Goal: Information Seeking & Learning: Check status

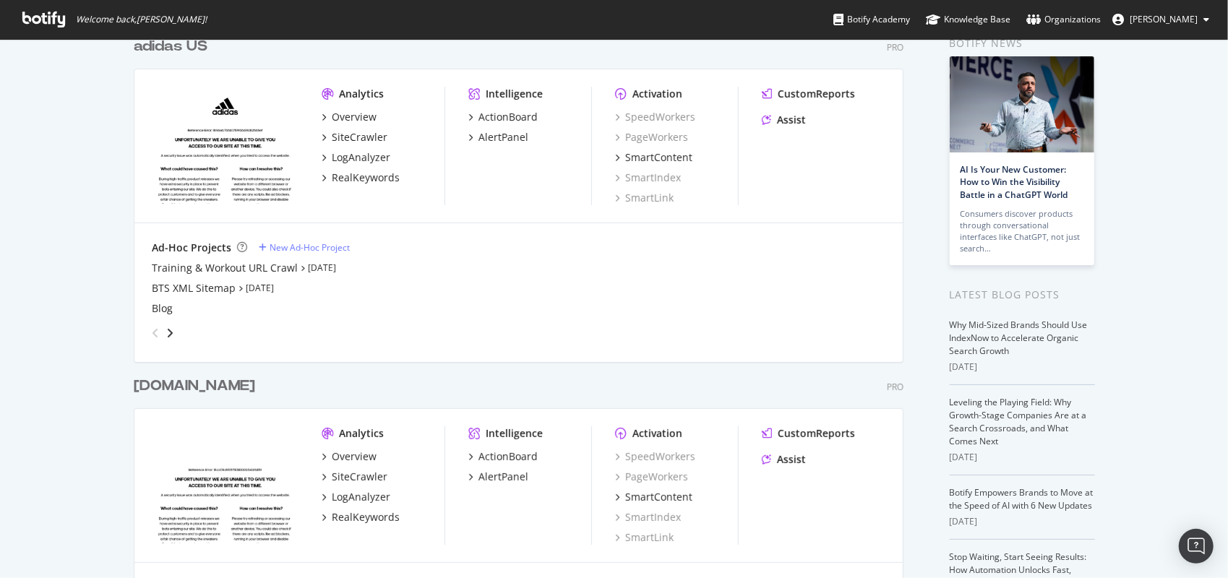
scroll to position [145, 0]
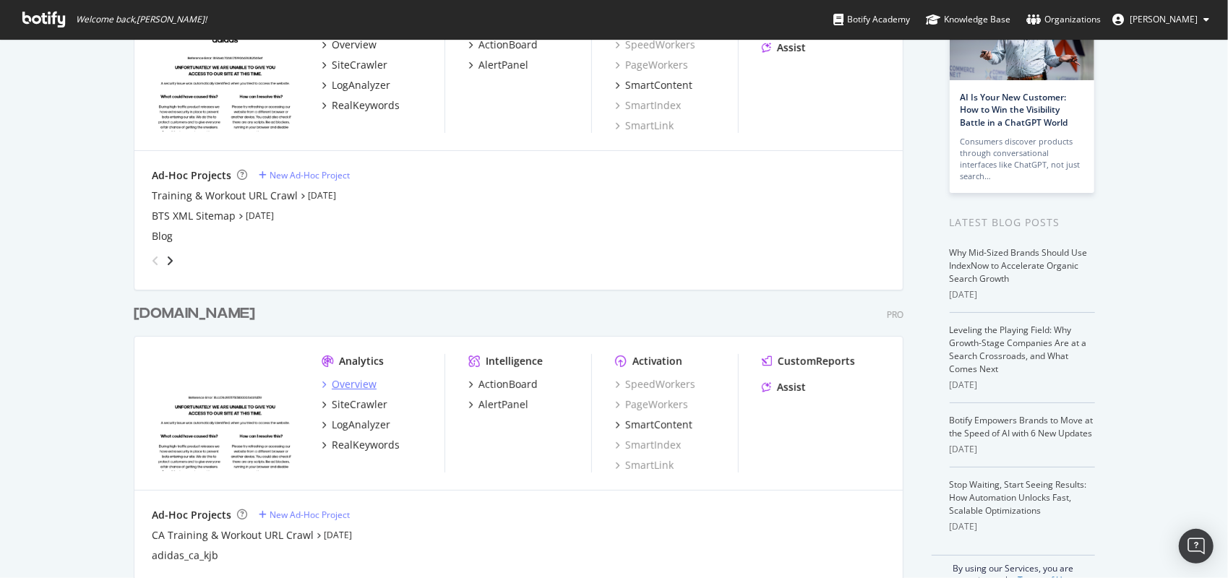
click at [368, 382] on div "Overview" at bounding box center [354, 384] width 45 height 14
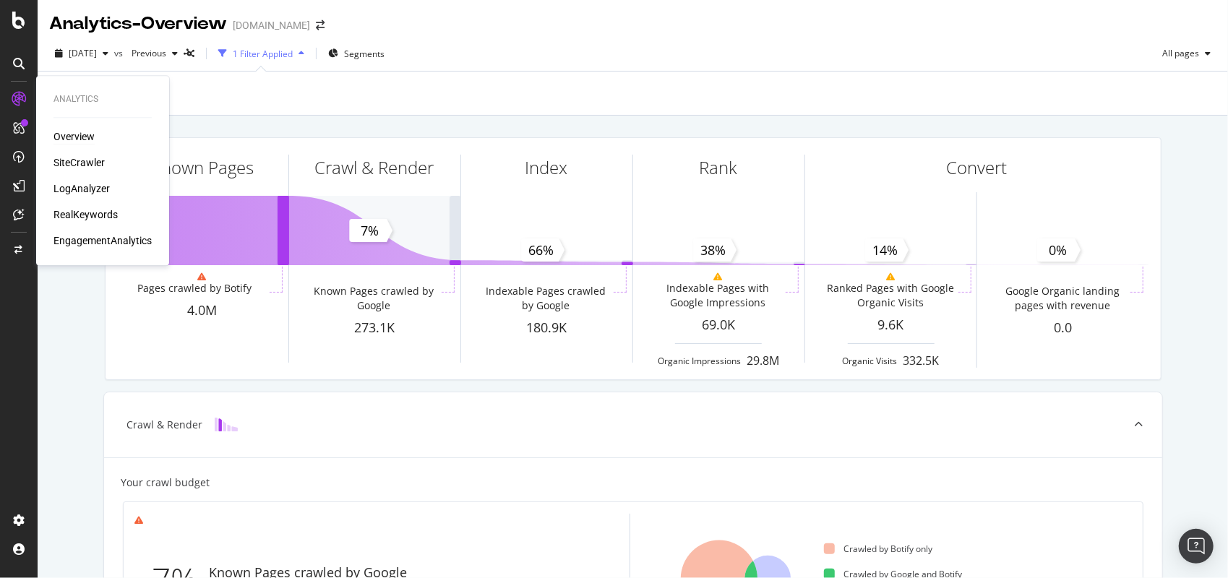
click at [84, 136] on div "Overview" at bounding box center [73, 136] width 41 height 14
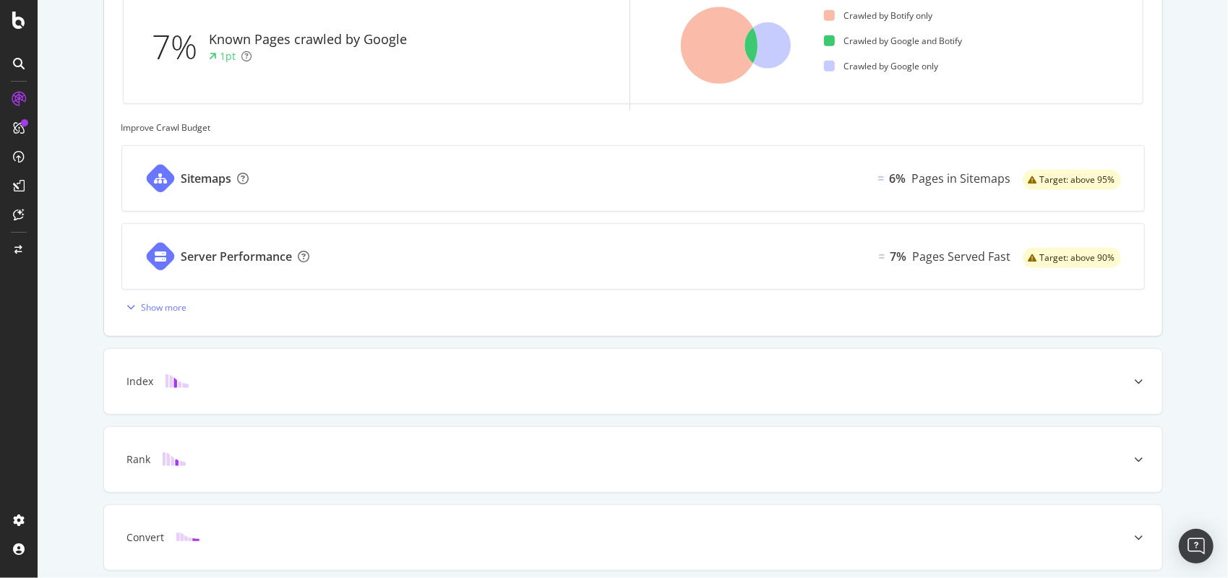
scroll to position [586, 0]
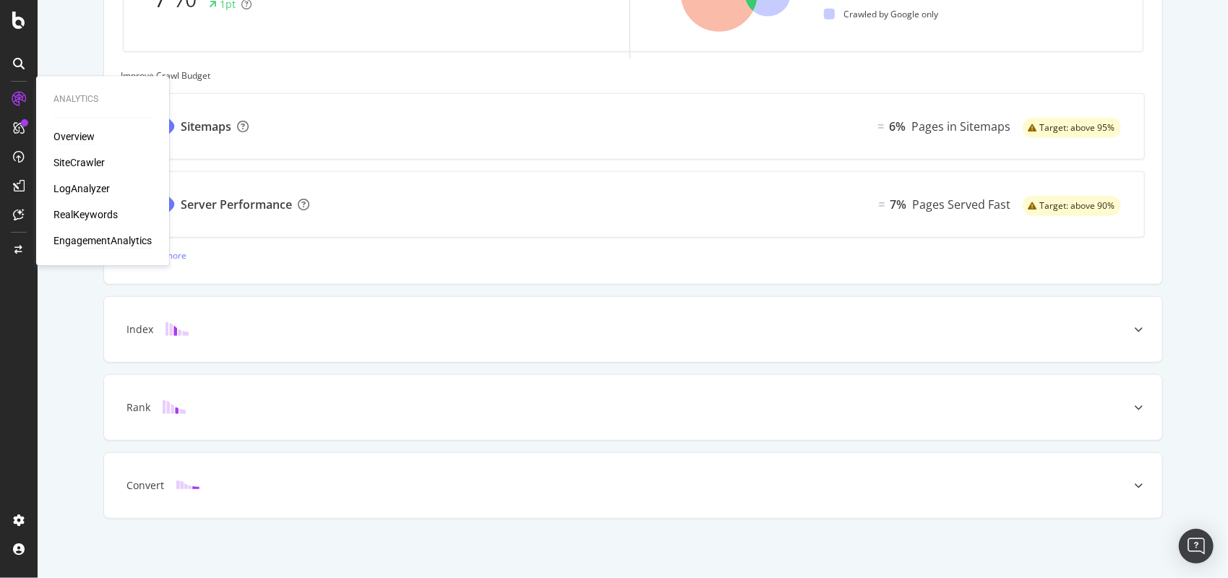
click at [107, 234] on div "EngagementAnalytics" at bounding box center [102, 240] width 98 height 14
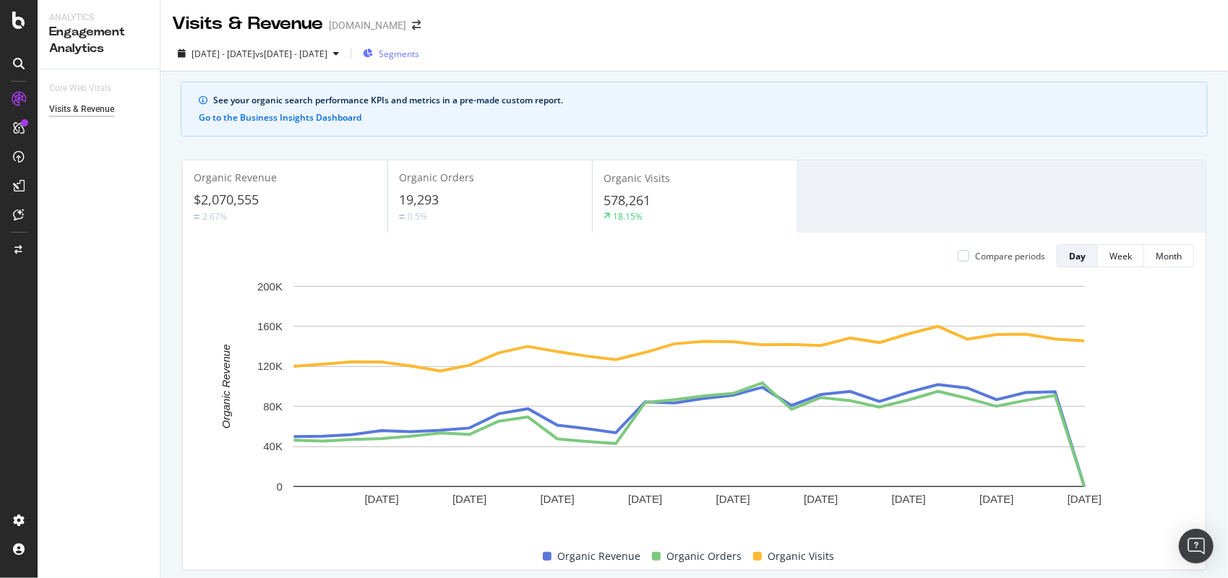
click at [419, 58] on span "Segments" at bounding box center [399, 54] width 40 height 12
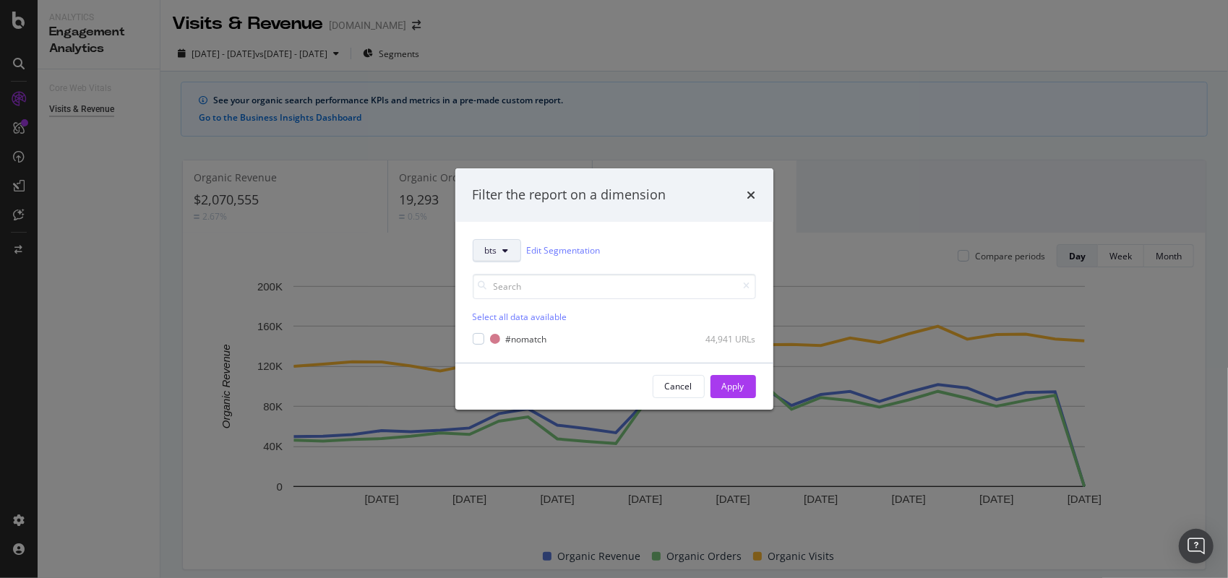
click at [493, 252] on span "bts" at bounding box center [491, 250] width 12 height 12
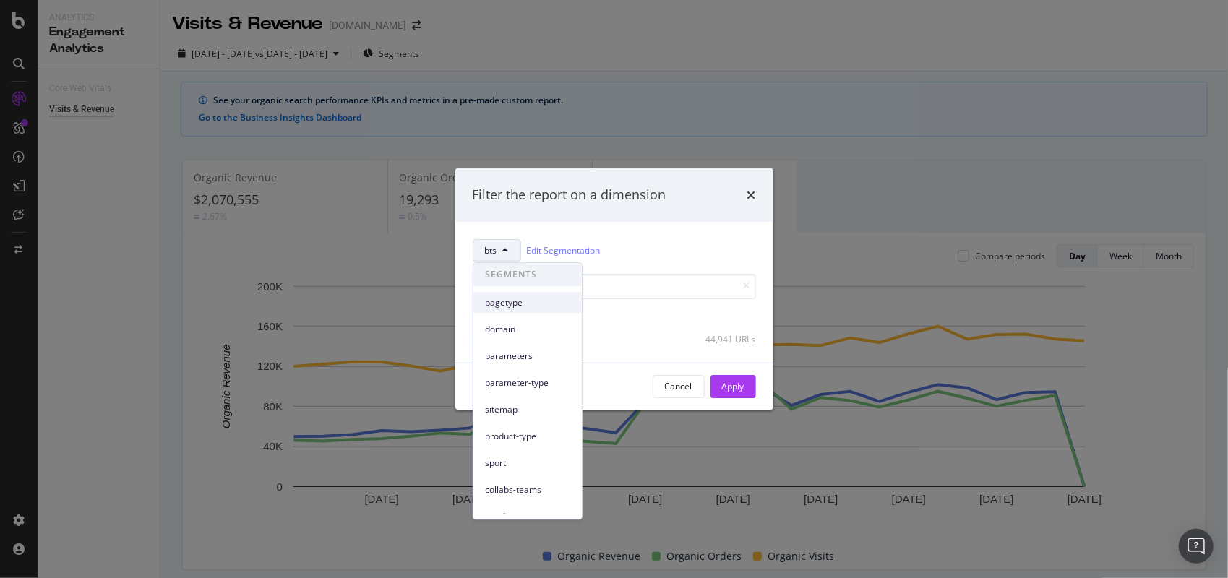
click at [515, 310] on div "pagetype" at bounding box center [528, 302] width 108 height 21
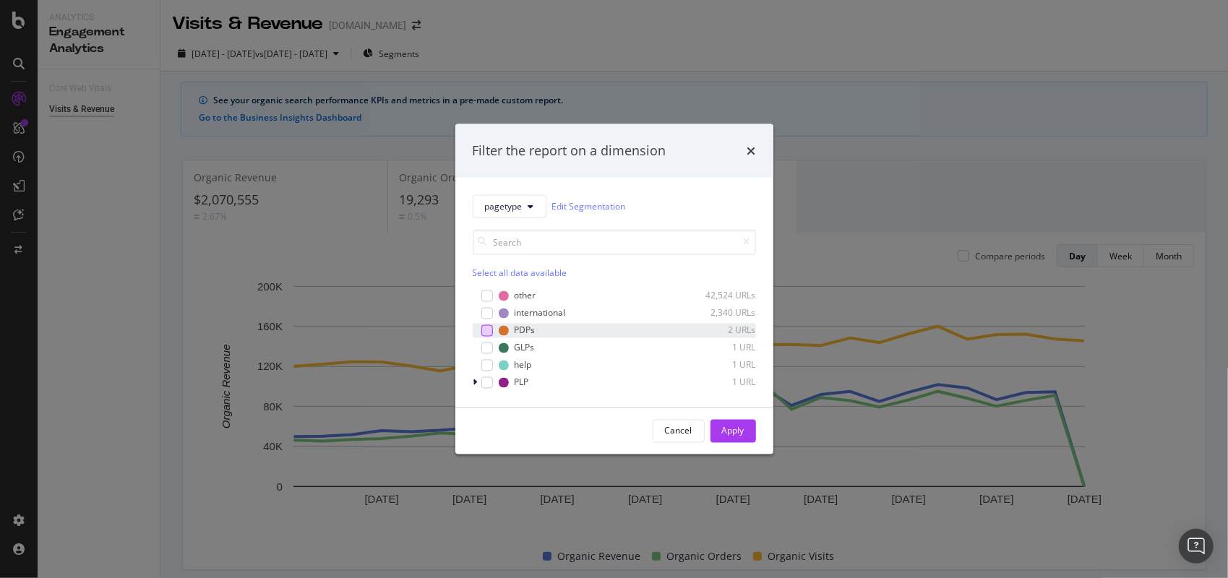
click at [484, 333] on div "modal" at bounding box center [487, 331] width 12 height 12
click at [747, 434] on button "Apply" at bounding box center [734, 430] width 46 height 23
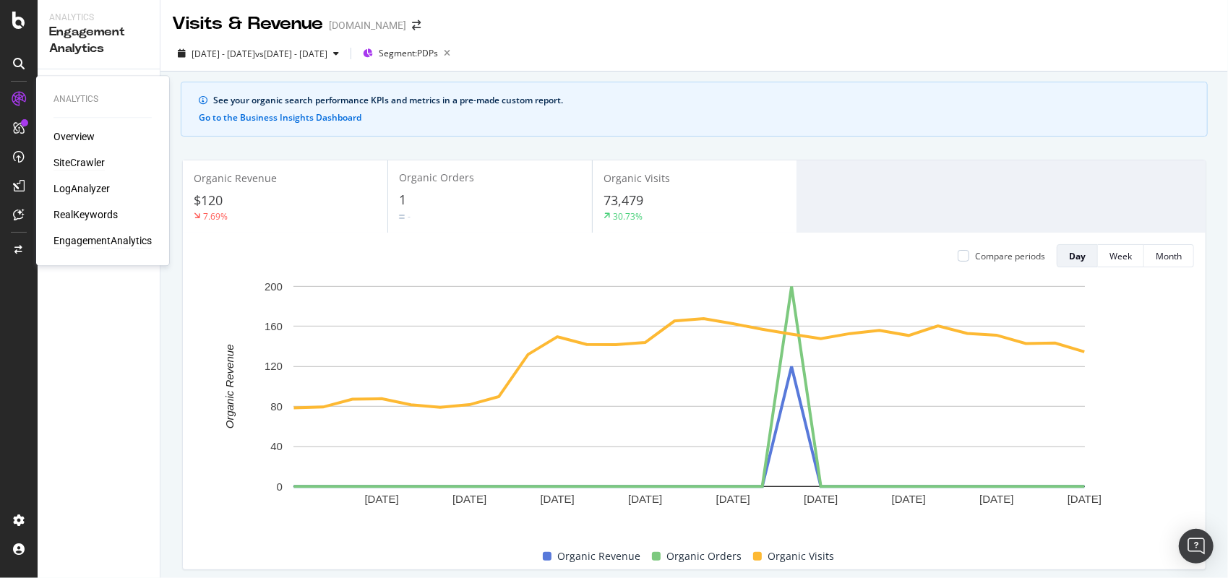
click at [93, 158] on div "SiteCrawler" at bounding box center [78, 162] width 51 height 14
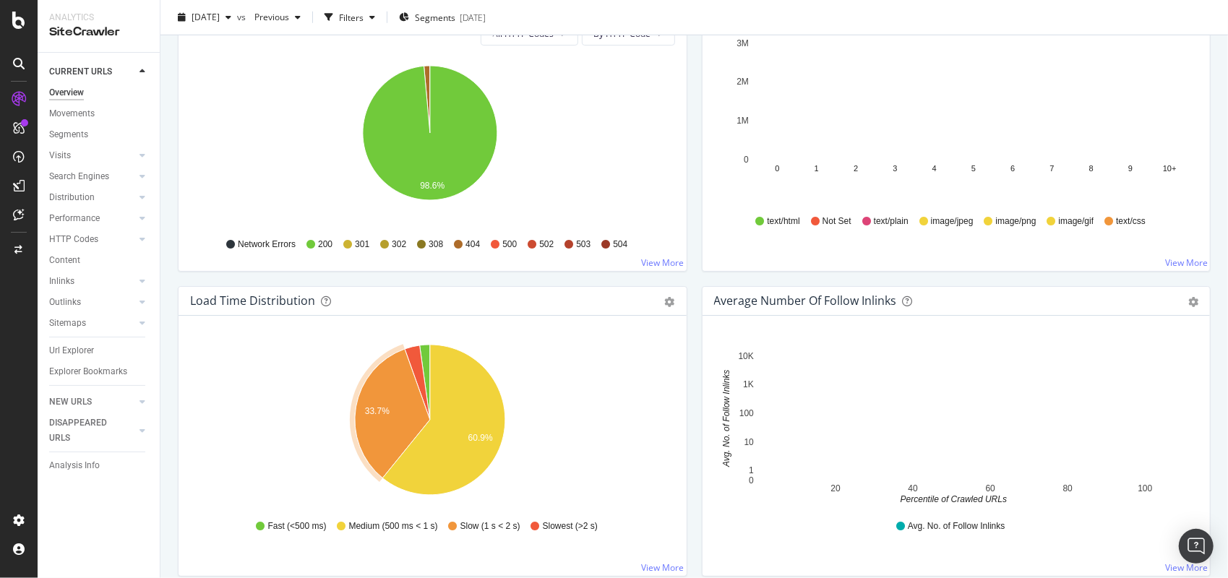
scroll to position [940, 0]
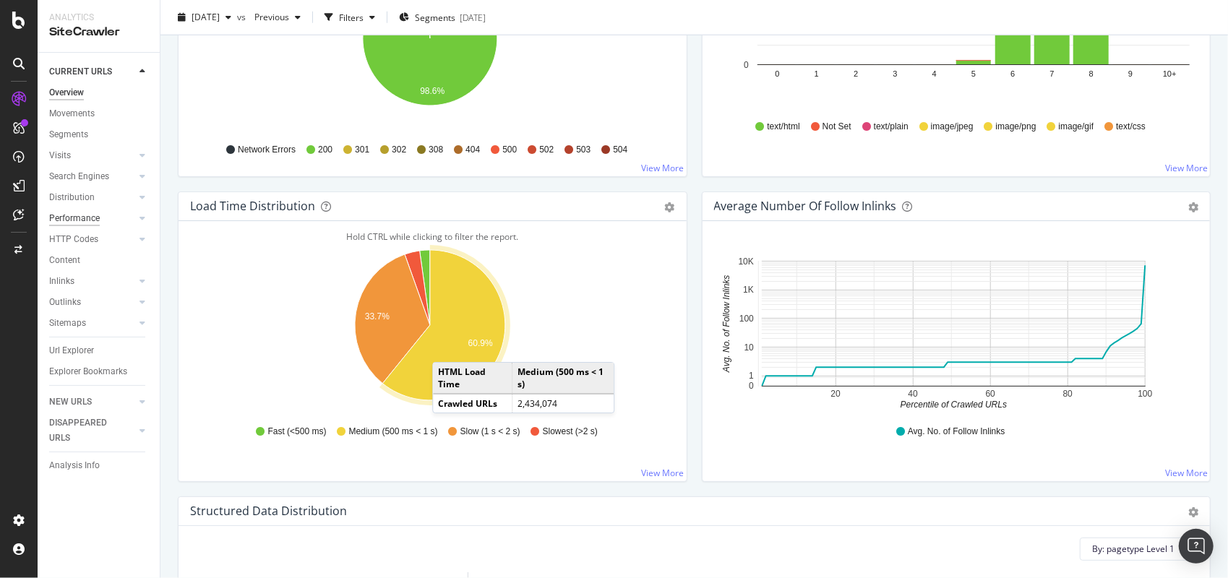
click at [84, 211] on div "Performance" at bounding box center [74, 218] width 51 height 15
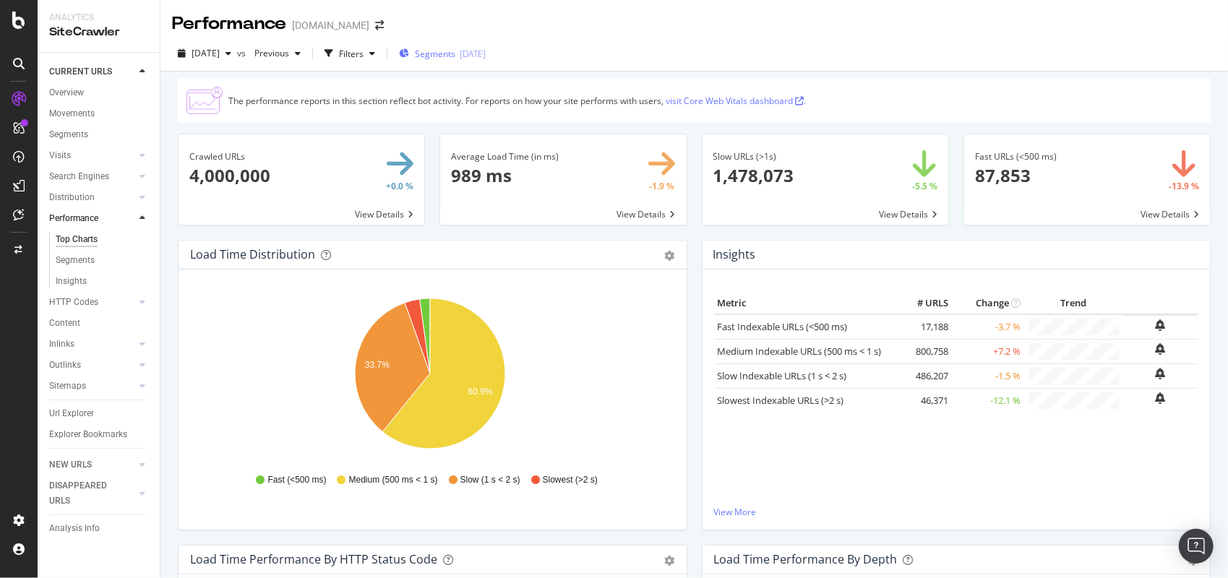
click at [482, 53] on div "Segments 2025-07-09" at bounding box center [442, 54] width 87 height 12
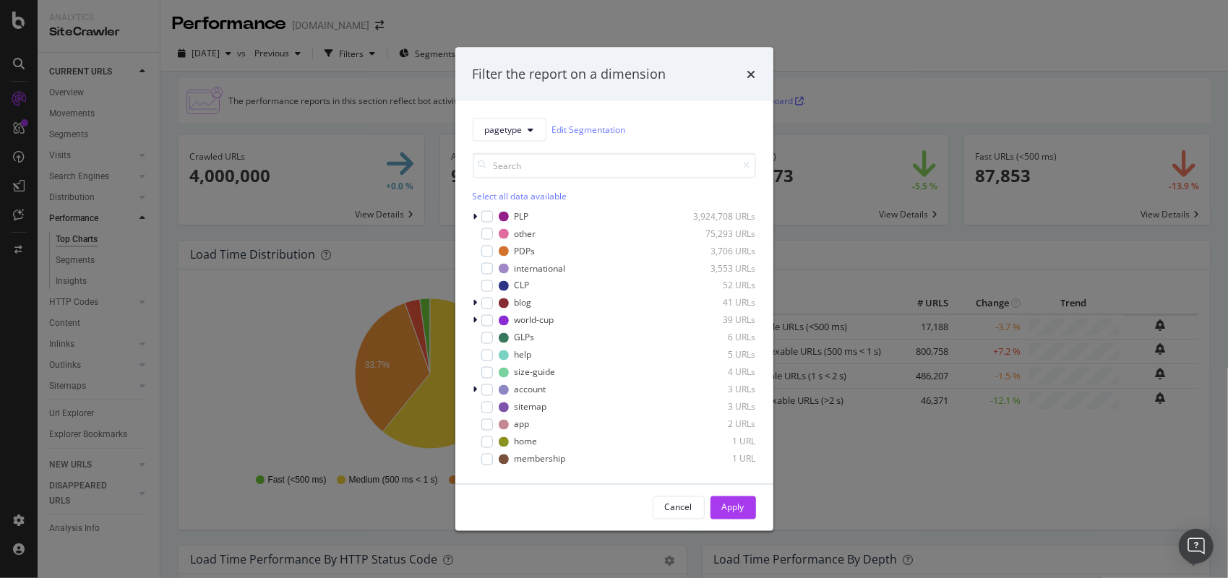
click at [499, 35] on div "Filter the report on a dimension pagetype Edit Segmentation Select all data ava…" at bounding box center [614, 289] width 1228 height 578
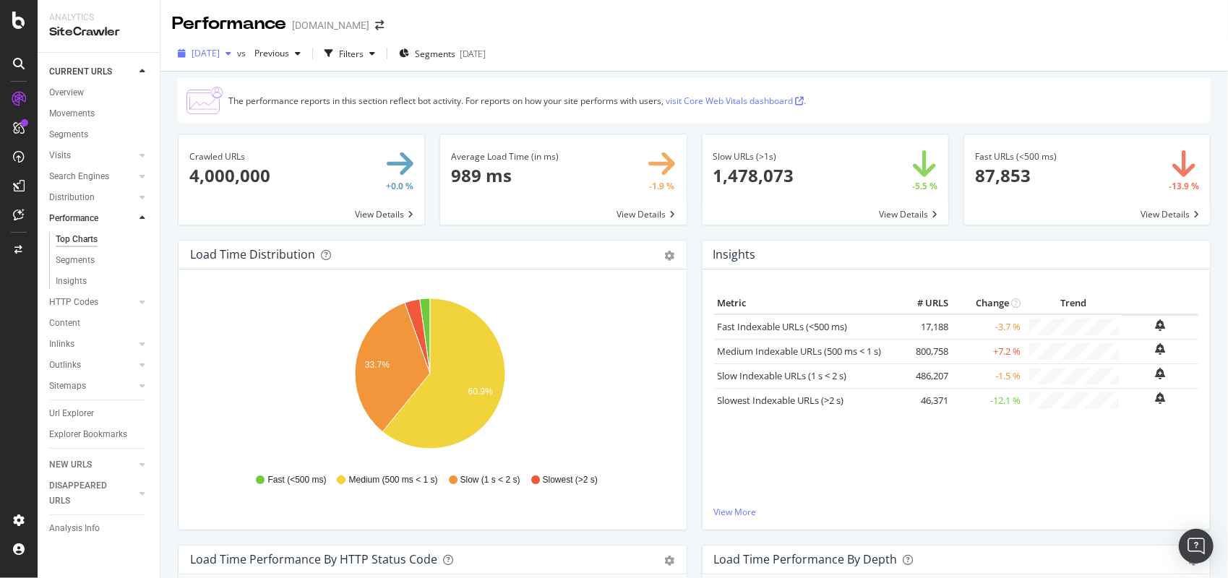
click at [220, 56] on span "2025 Jul. 29th" at bounding box center [206, 53] width 28 height 12
click at [640, 16] on div "Performance adidas.ca" at bounding box center [694, 18] width 1068 height 36
click at [83, 195] on div "AlertPanel" at bounding box center [76, 191] width 46 height 14
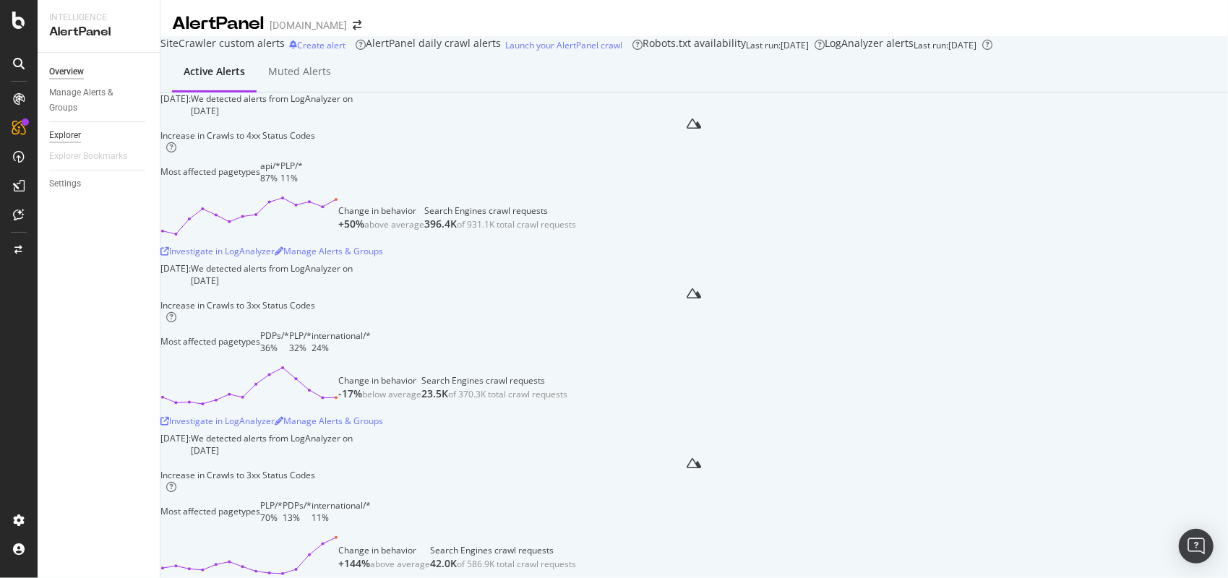
click at [74, 136] on div "Explorer" at bounding box center [65, 135] width 32 height 15
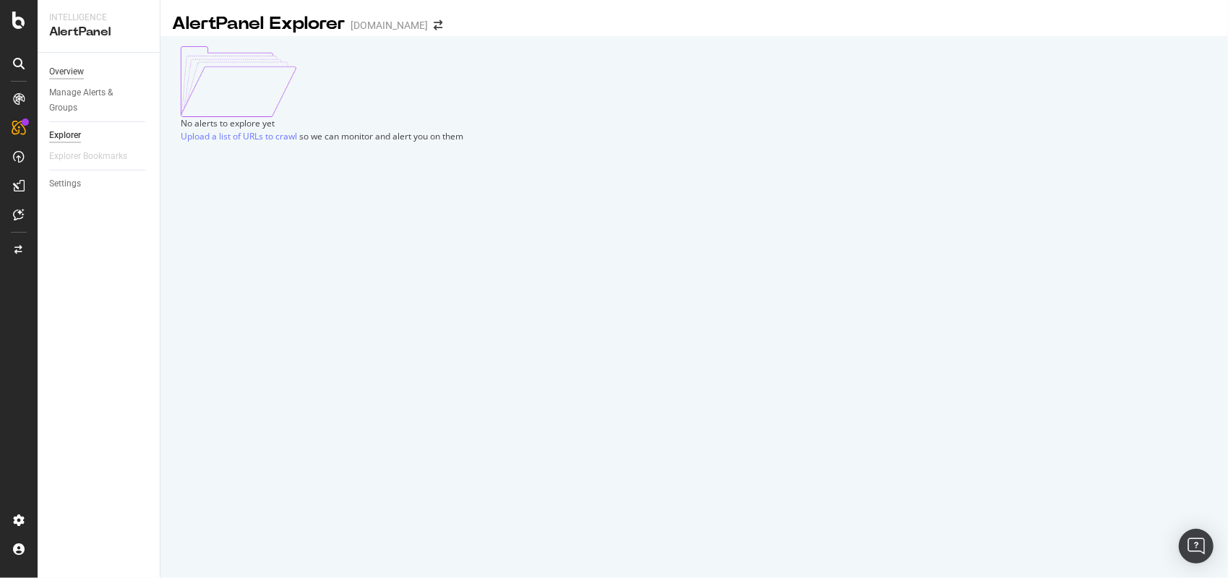
click at [81, 67] on div "Overview" at bounding box center [66, 71] width 35 height 15
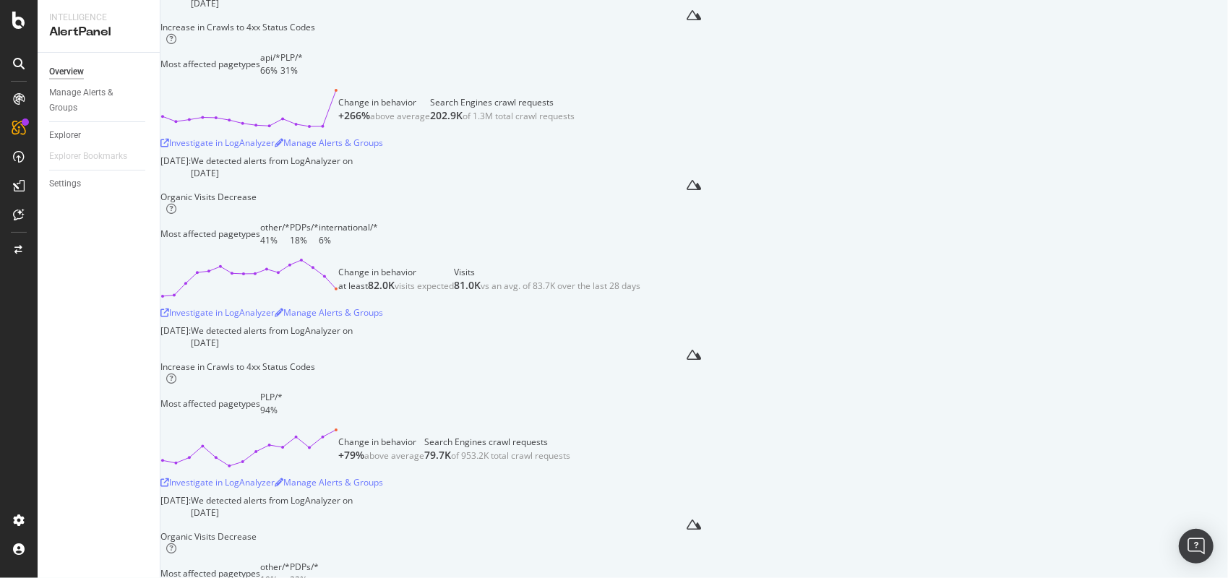
scroll to position [1157, 0]
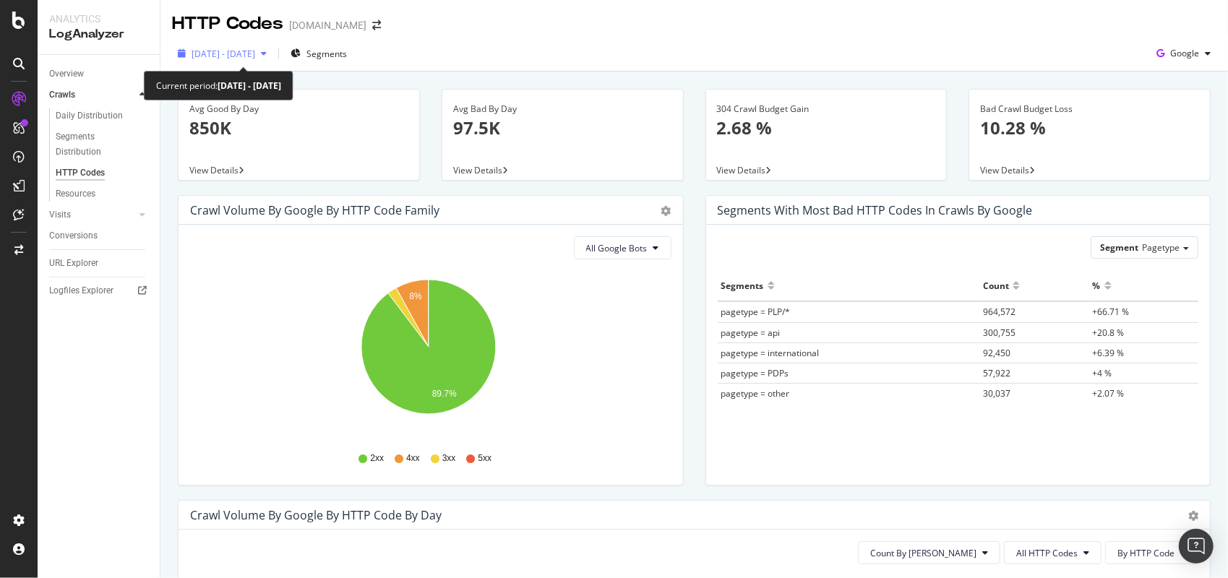
click at [246, 53] on span "2025 Apr. 30th - May. 14th" at bounding box center [224, 54] width 64 height 12
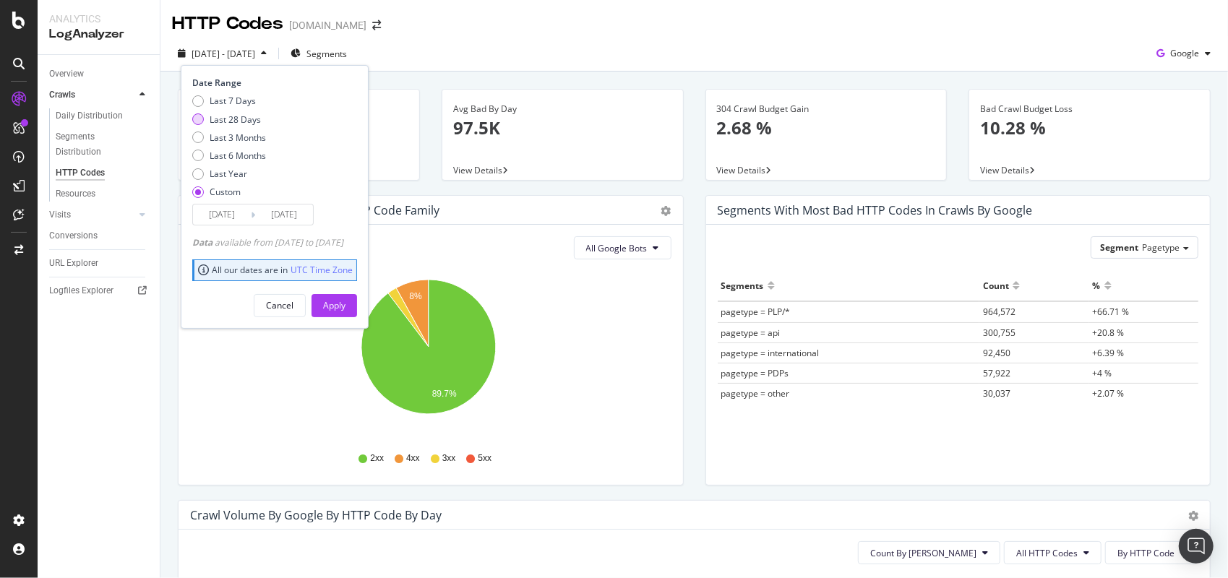
click at [241, 119] on div "Last 28 Days" at bounding box center [235, 119] width 51 height 12
type input "2025/07/15"
type input "2025/08/11"
click at [337, 307] on button "Apply" at bounding box center [335, 305] width 46 height 23
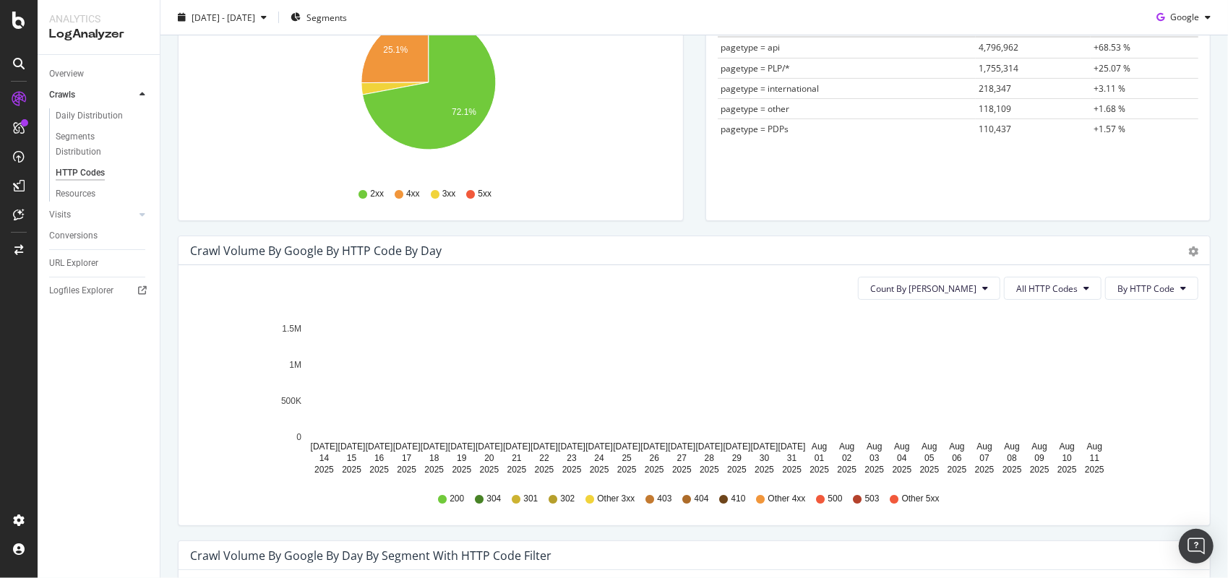
scroll to position [289, 0]
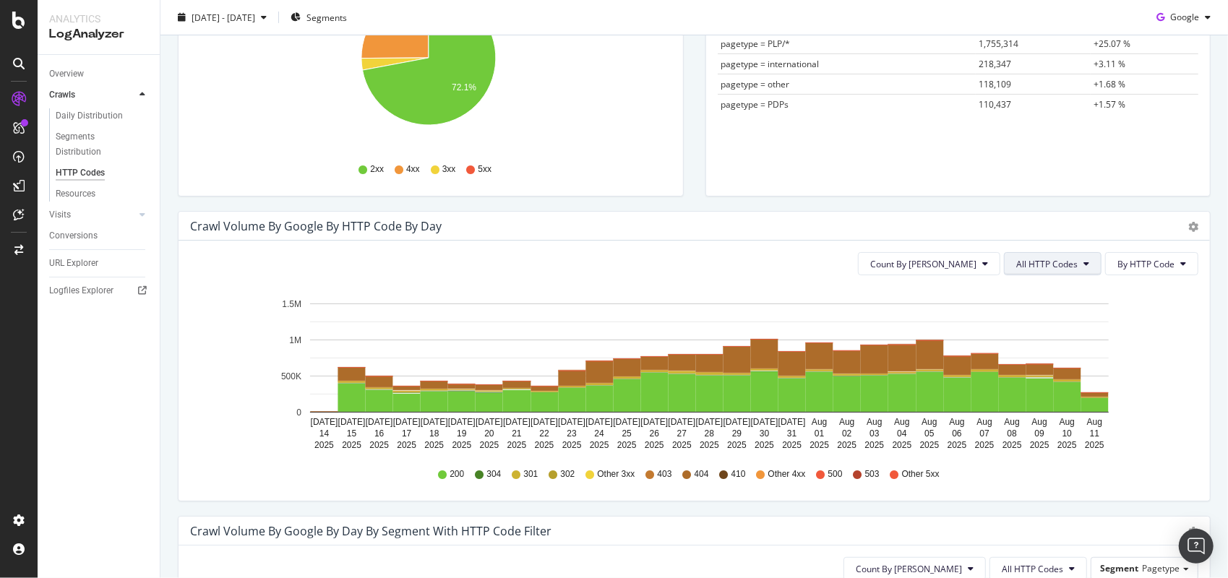
click at [1039, 265] on span "All HTTP Codes" at bounding box center [1046, 264] width 61 height 12
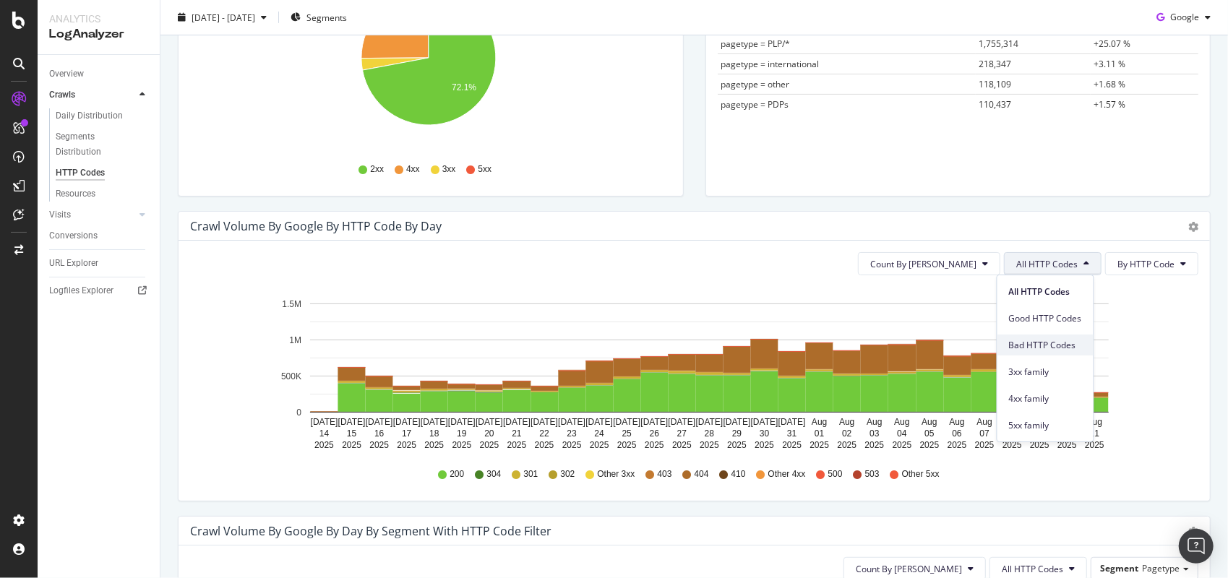
click at [1062, 341] on span "Bad HTTP Codes" at bounding box center [1045, 345] width 73 height 13
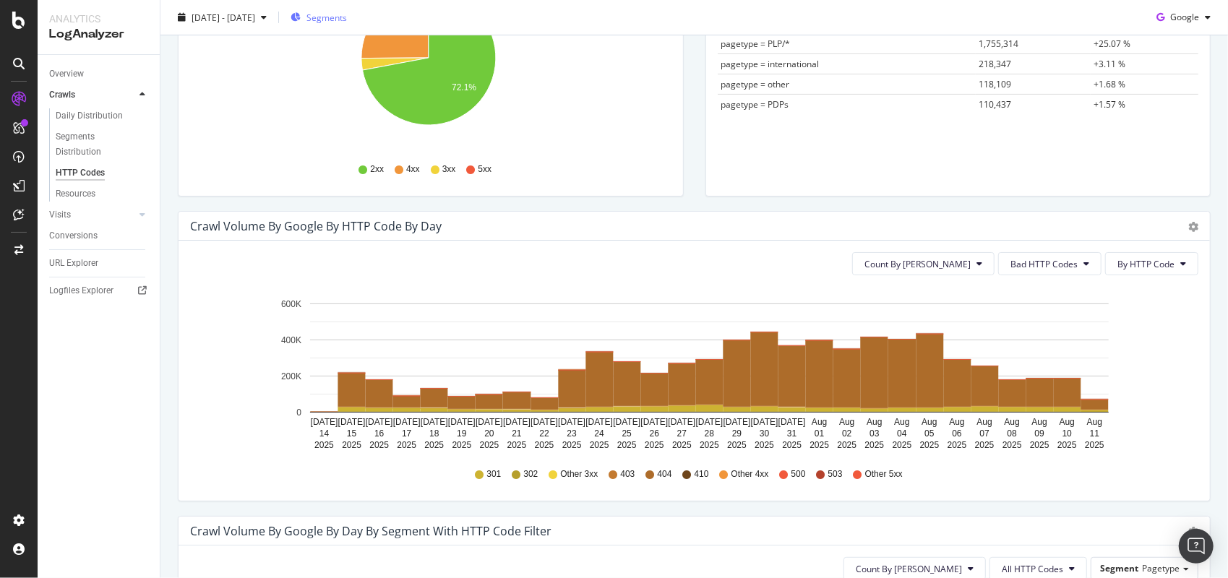
click at [347, 22] on span "Segments" at bounding box center [327, 17] width 40 height 12
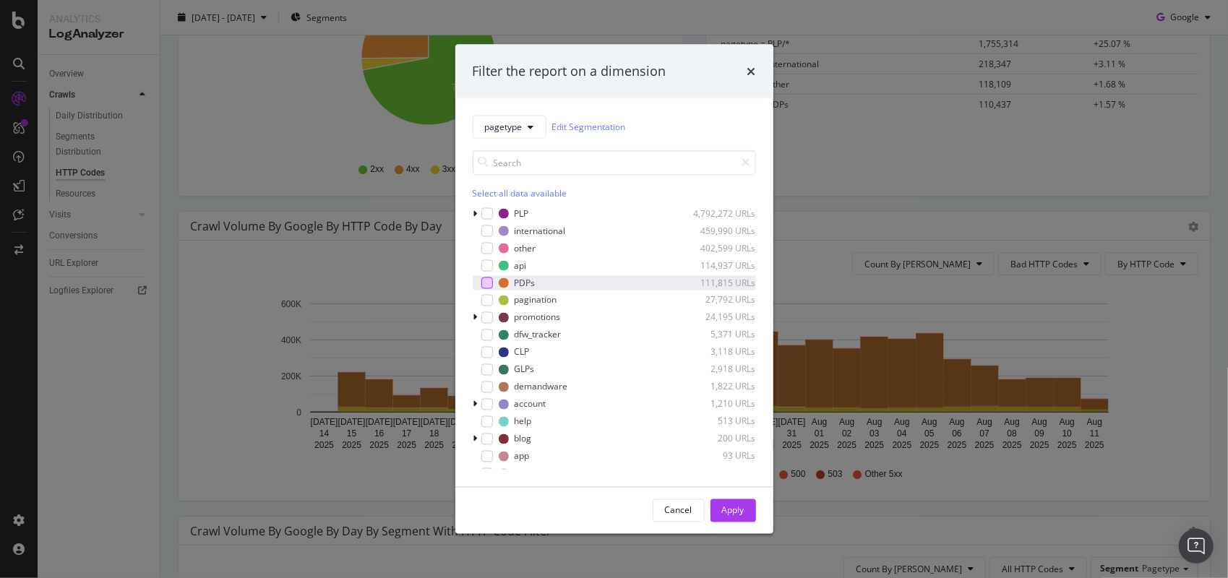
click at [487, 283] on div "modal" at bounding box center [487, 283] width 12 height 12
click at [745, 505] on button "Apply" at bounding box center [734, 510] width 46 height 23
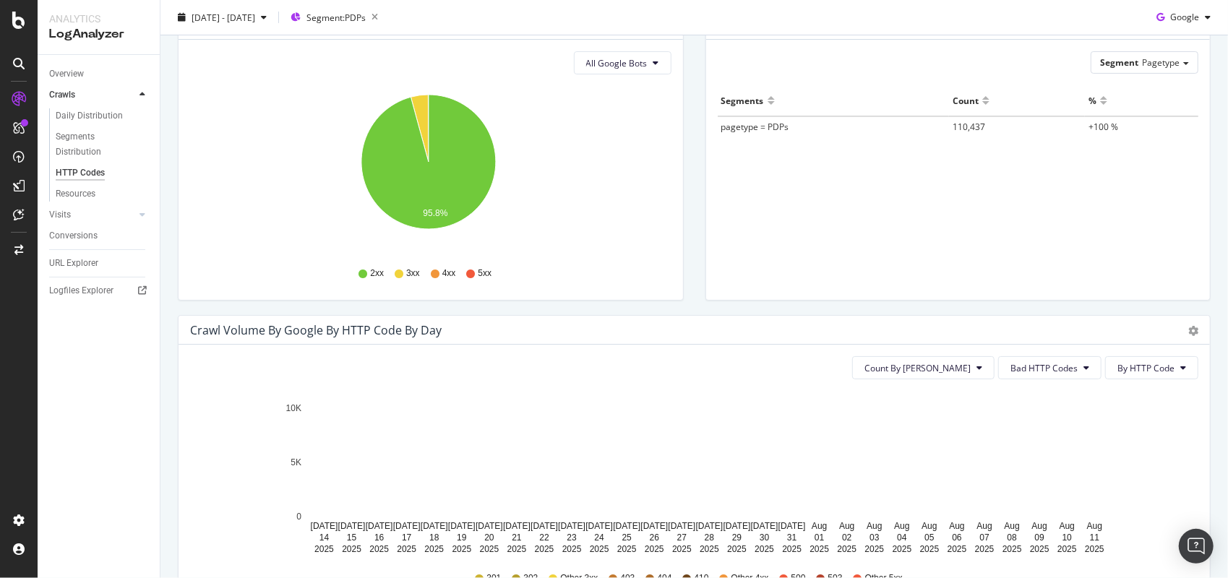
scroll to position [119, 0]
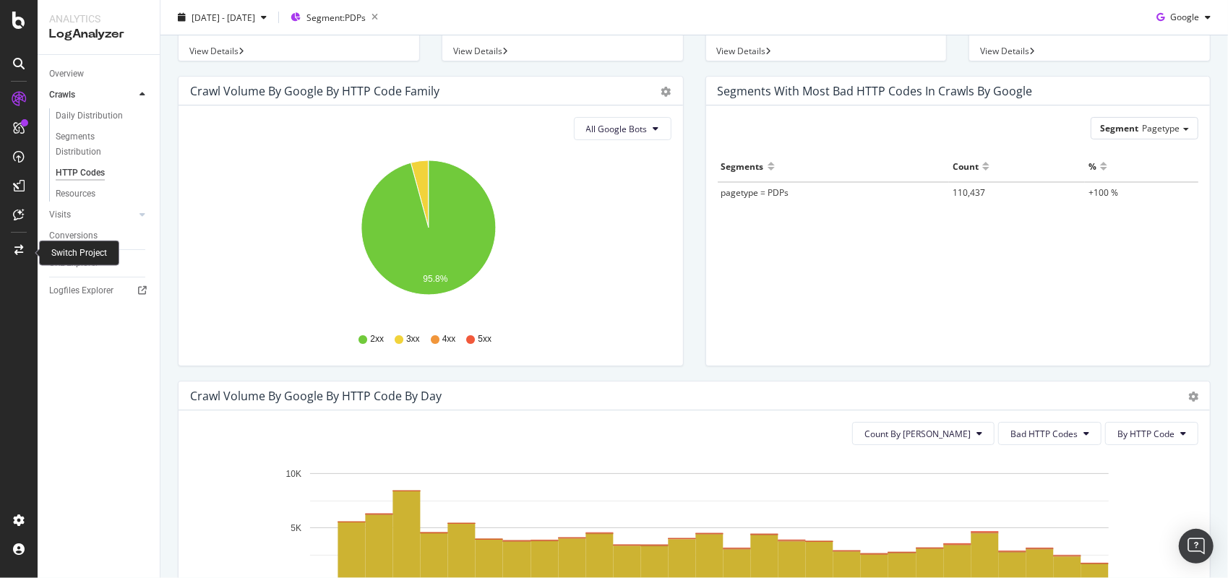
click at [22, 249] on icon at bounding box center [18, 250] width 9 height 10
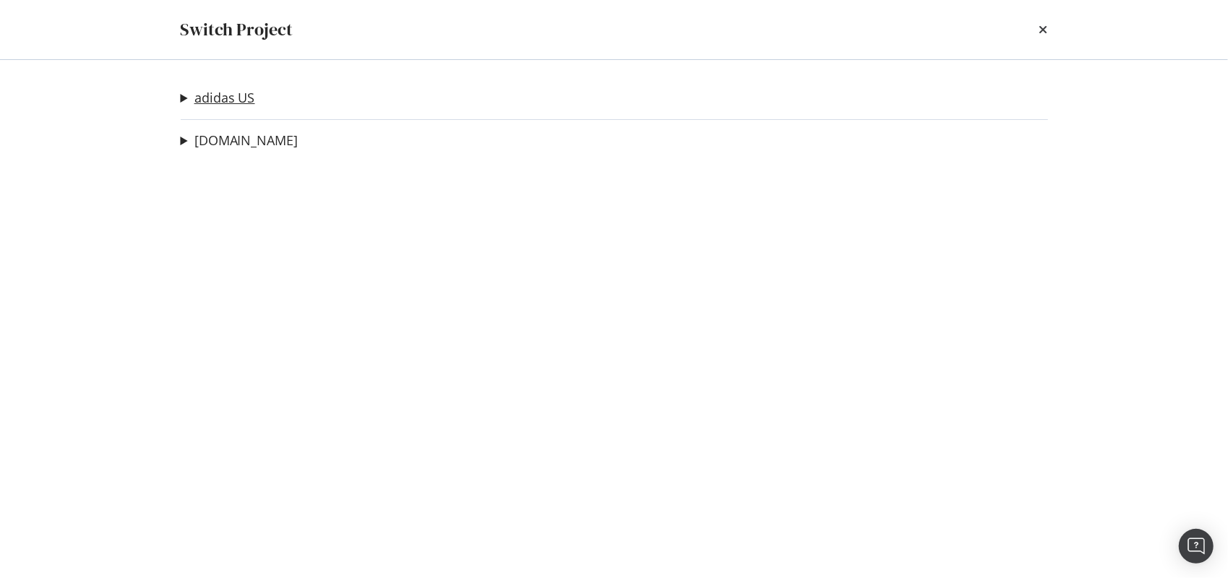
click at [244, 97] on link "adidas US" at bounding box center [224, 97] width 61 height 15
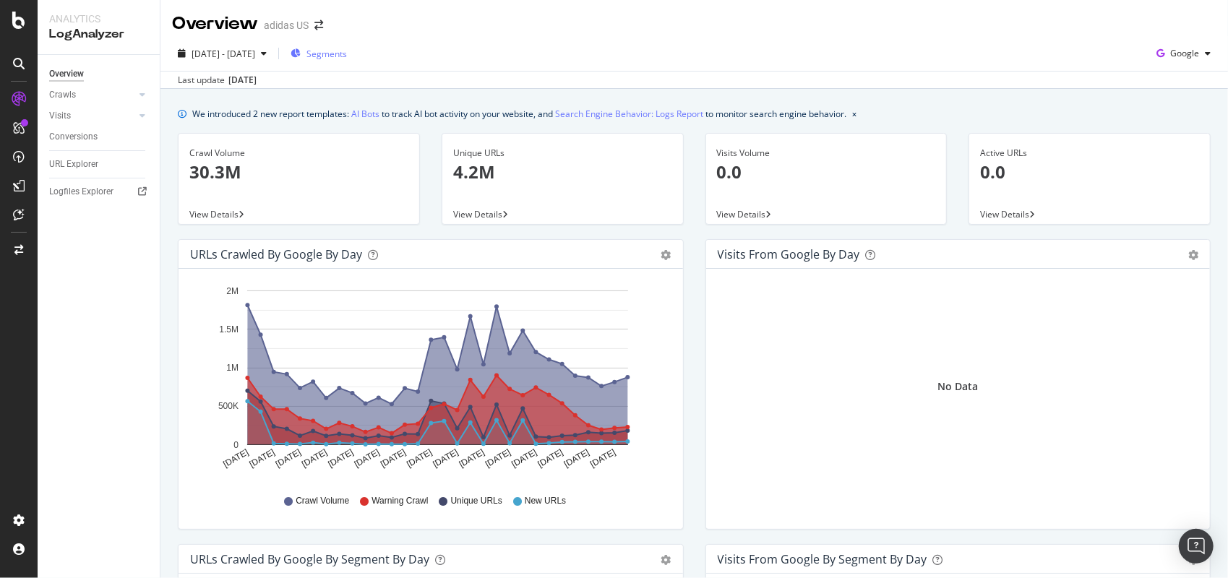
click at [347, 56] on span "Segments" at bounding box center [327, 54] width 40 height 12
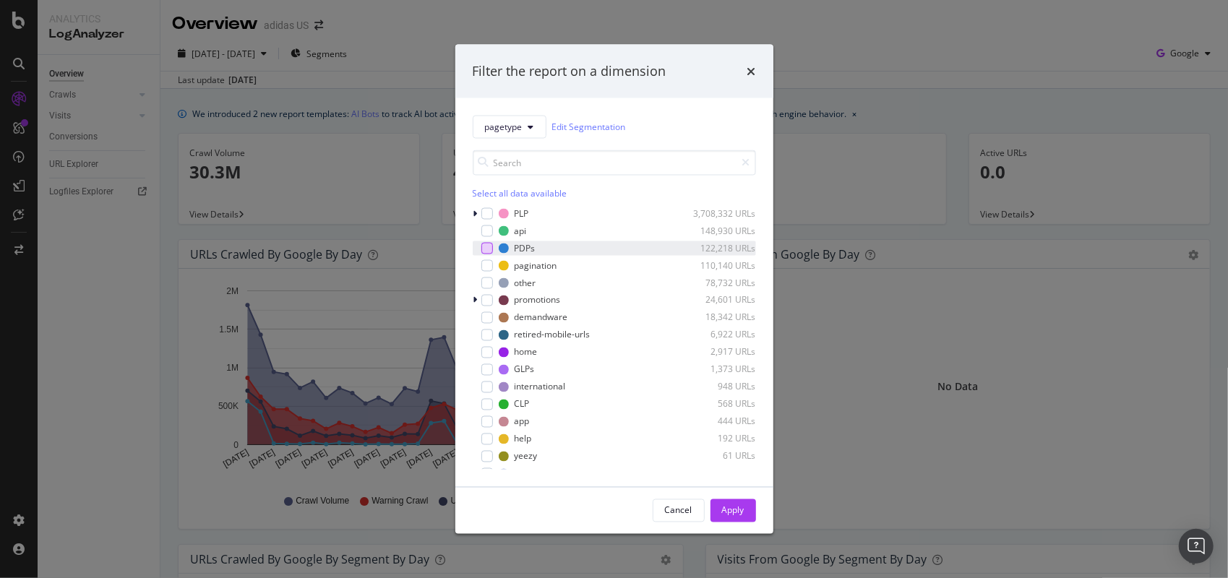
click at [487, 246] on div "modal" at bounding box center [487, 248] width 12 height 12
click at [748, 507] on button "Apply" at bounding box center [734, 510] width 46 height 23
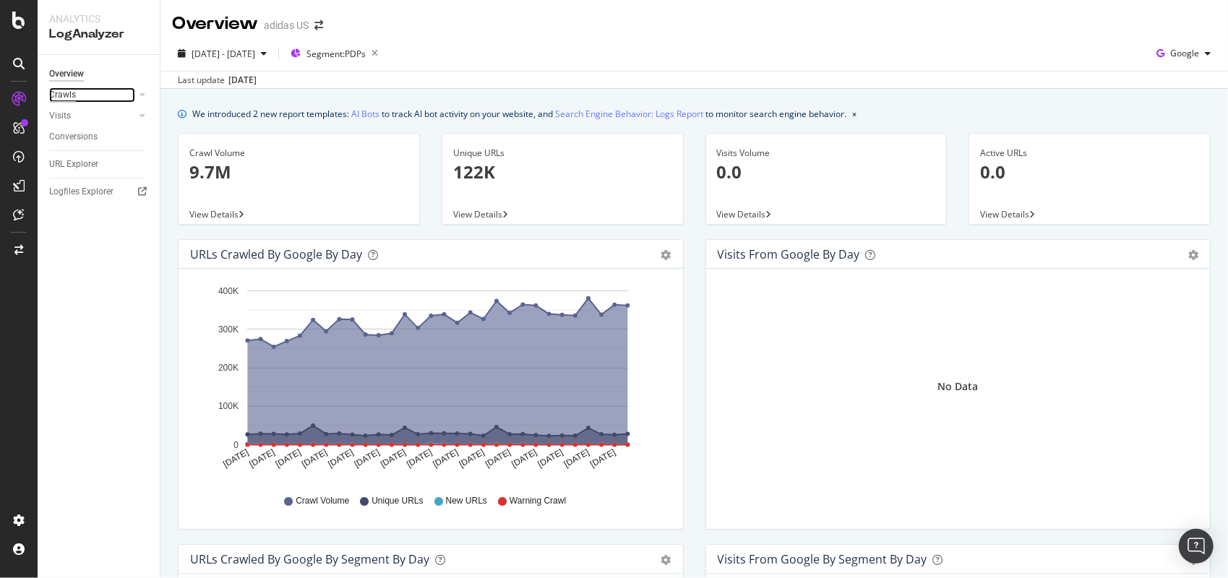
click at [68, 91] on div "Crawls" at bounding box center [62, 94] width 27 height 15
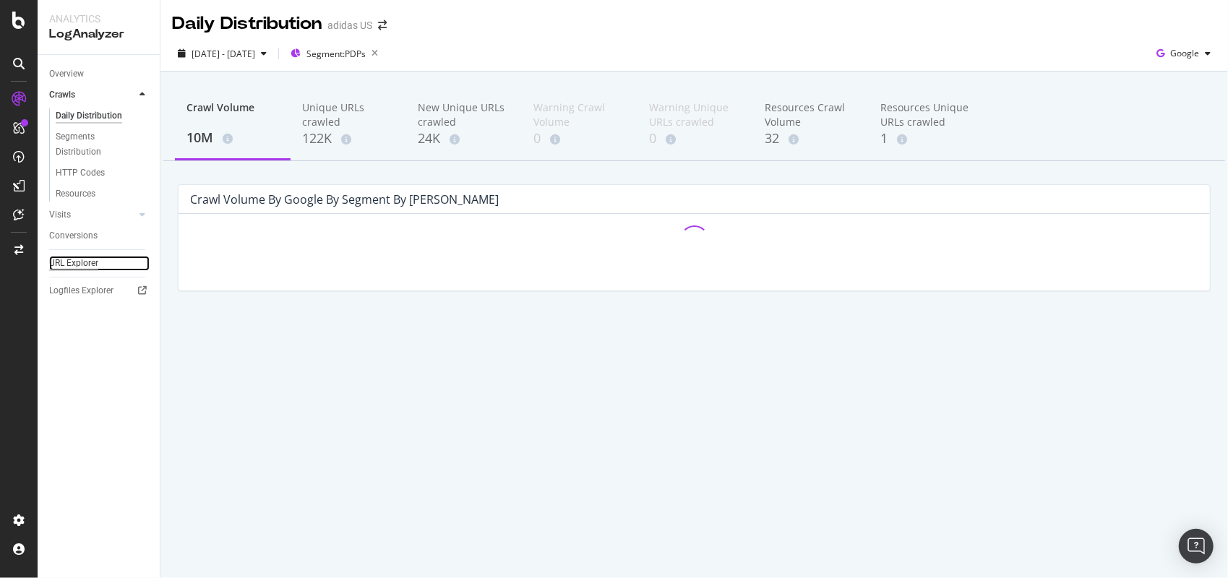
click at [84, 270] on div "URL Explorer" at bounding box center [73, 263] width 49 height 15
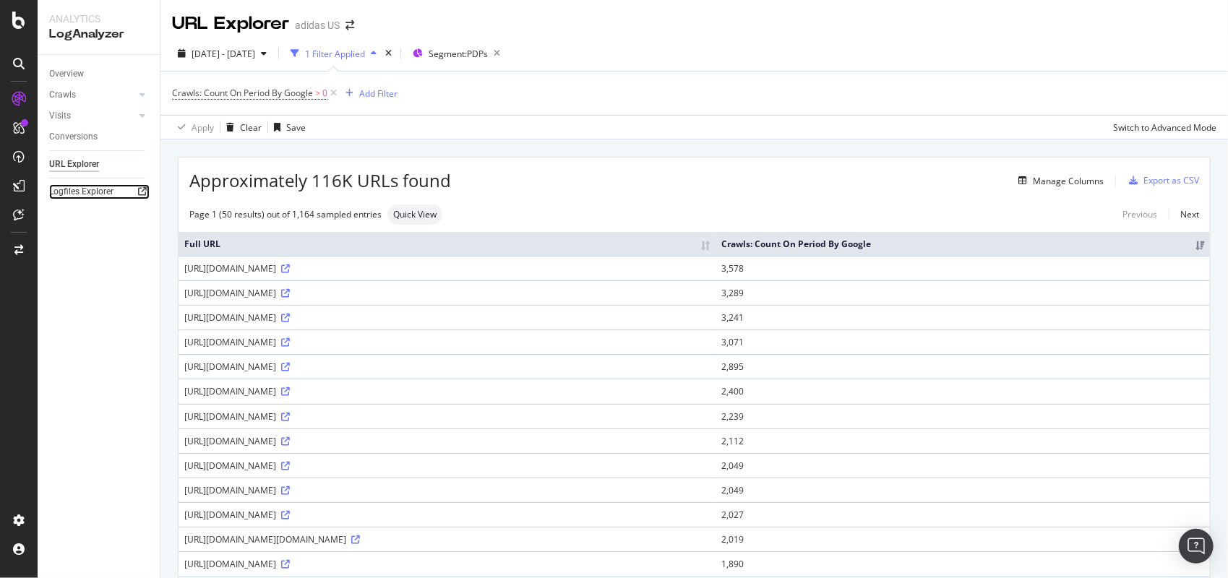
click at [113, 189] on link "Logfiles Explorer" at bounding box center [99, 191] width 100 height 15
click at [62, 195] on div "AlertPanel" at bounding box center [76, 191] width 46 height 14
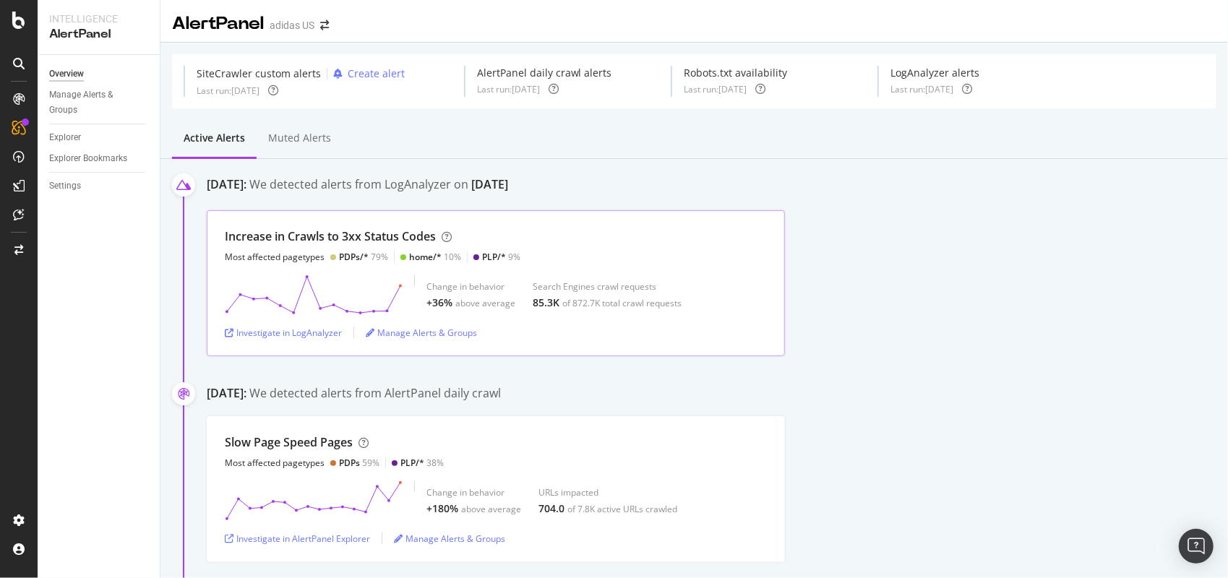
click at [377, 242] on div "Increase in Crawls to 3xx Status Codes" at bounding box center [330, 236] width 211 height 17
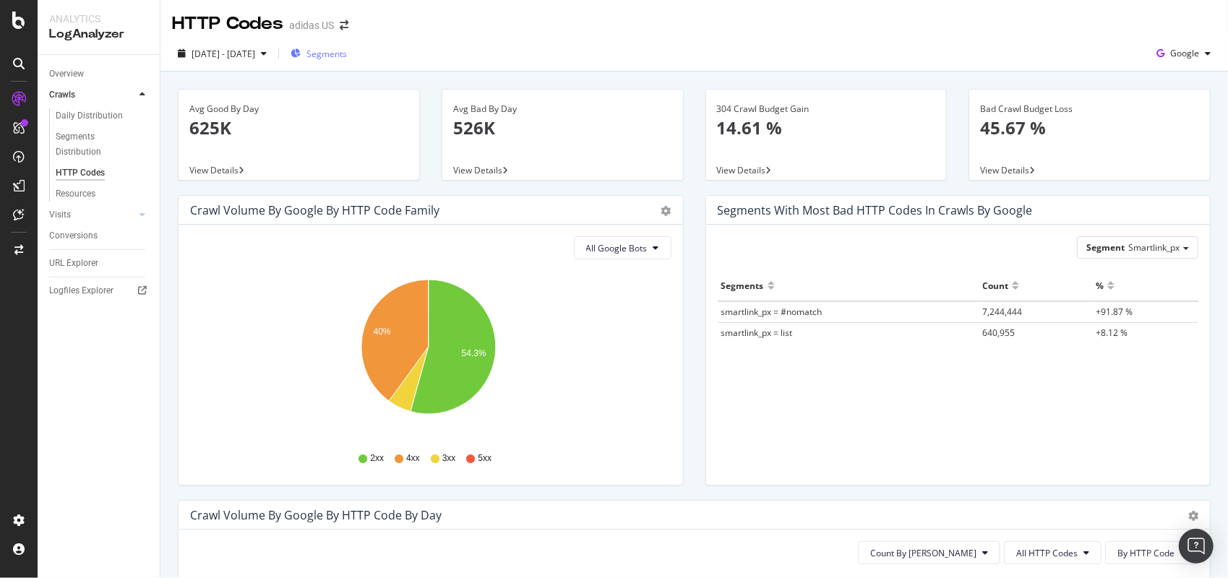
click at [344, 53] on span "Segments" at bounding box center [327, 54] width 40 height 12
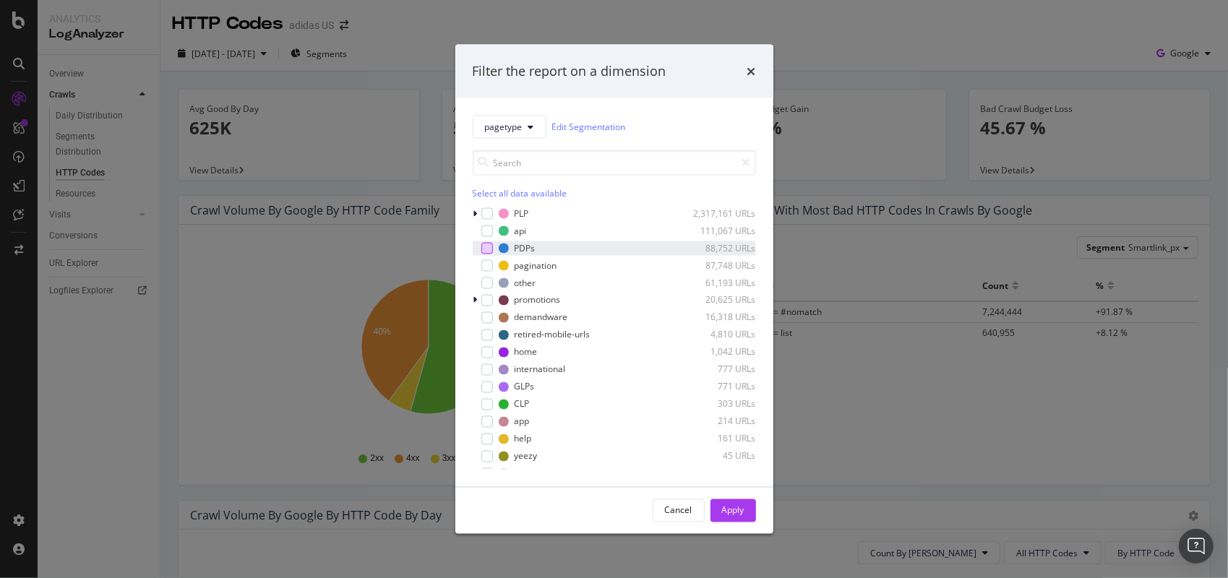
click at [486, 249] on div "modal" at bounding box center [487, 248] width 12 height 12
click at [742, 511] on div "Apply" at bounding box center [733, 511] width 22 height 12
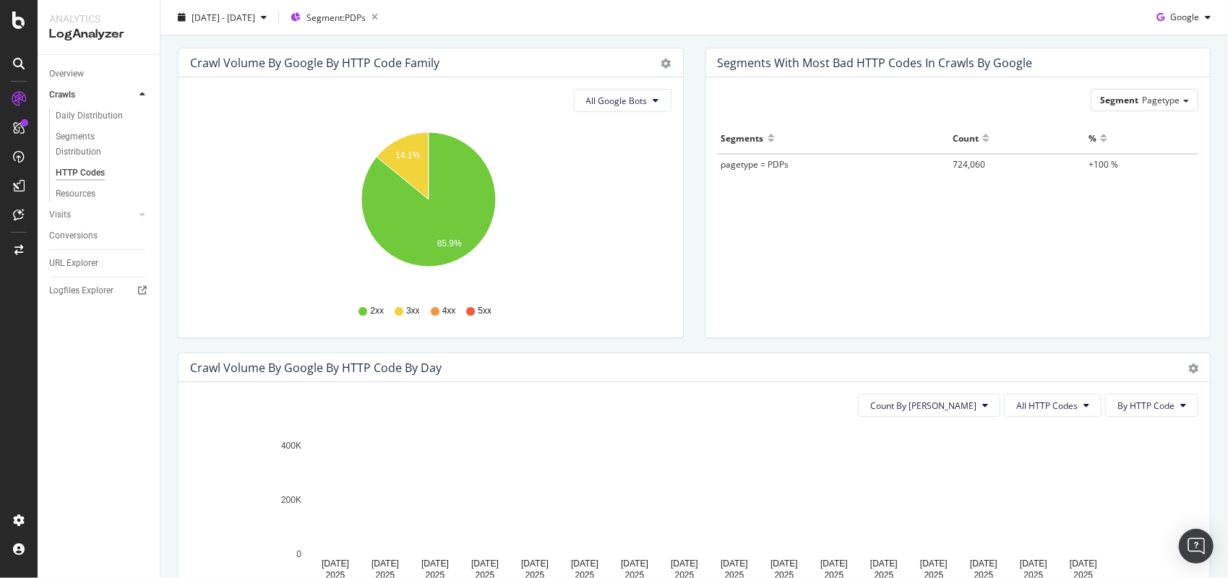
scroll to position [217, 0]
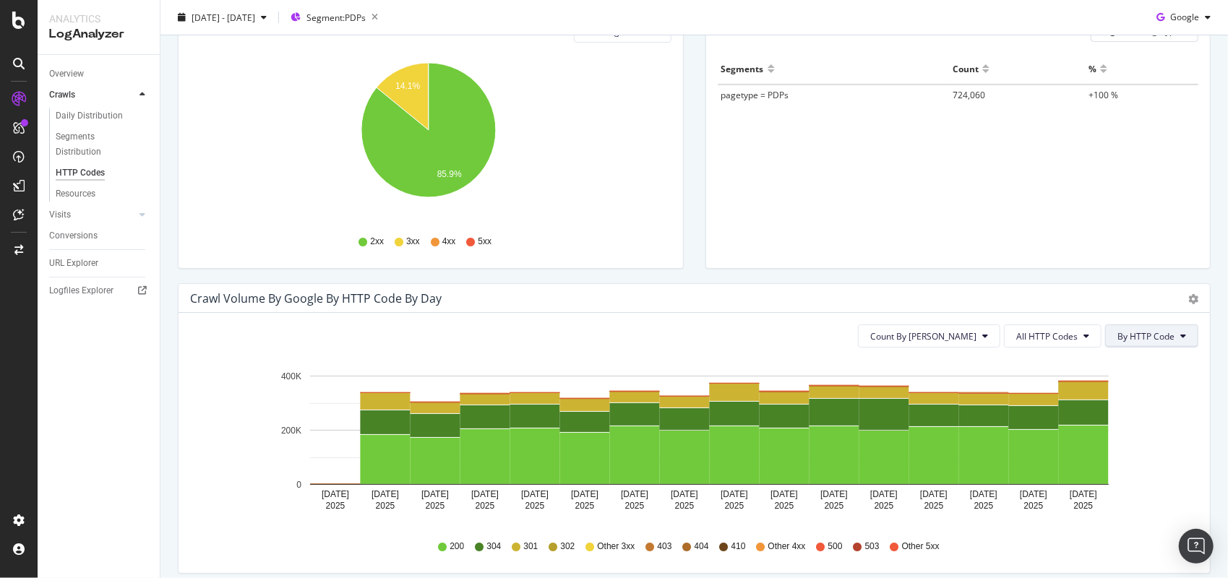
click at [1115, 327] on button "By HTTP Code" at bounding box center [1151, 336] width 93 height 23
click at [1063, 341] on span "All HTTP Codes" at bounding box center [1046, 336] width 61 height 12
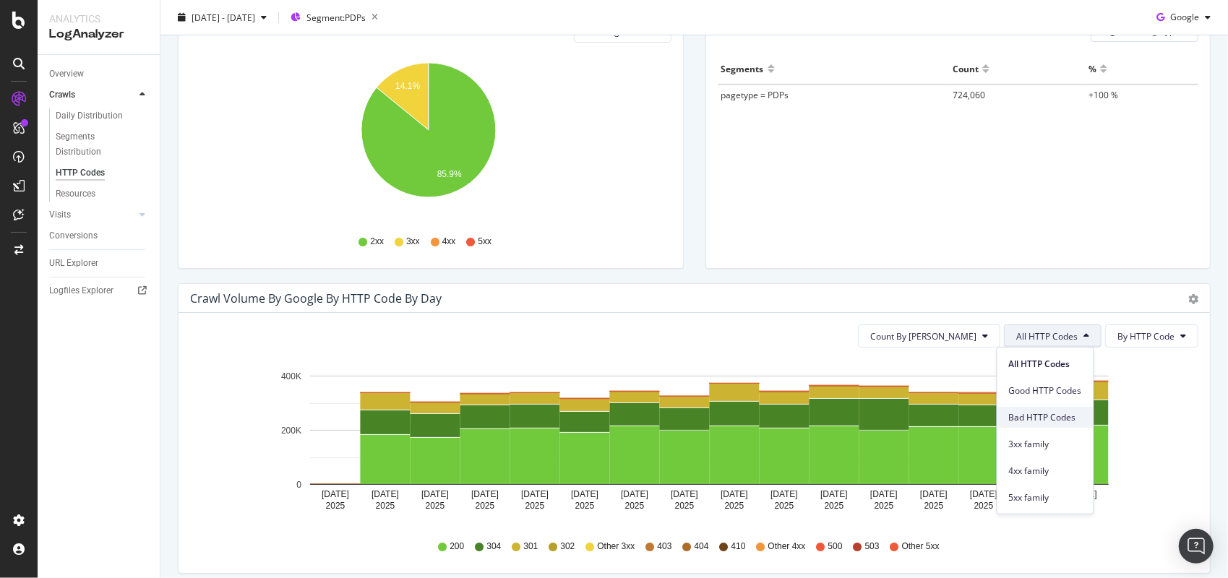
click at [1074, 425] on div "Bad HTTP Codes" at bounding box center [1046, 417] width 96 height 21
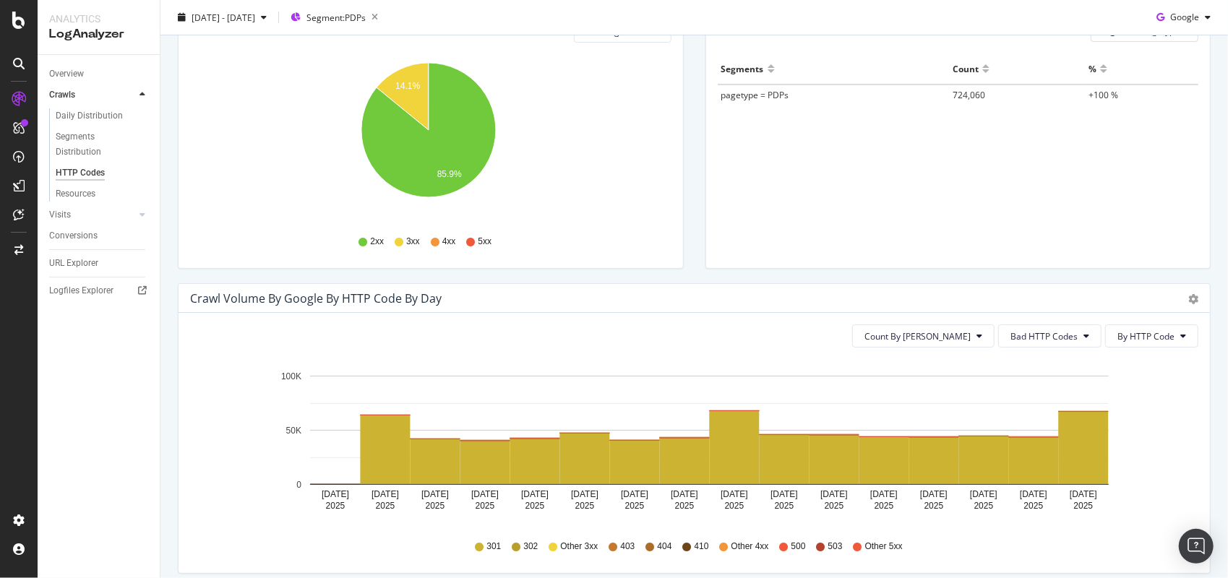
scroll to position [289, 0]
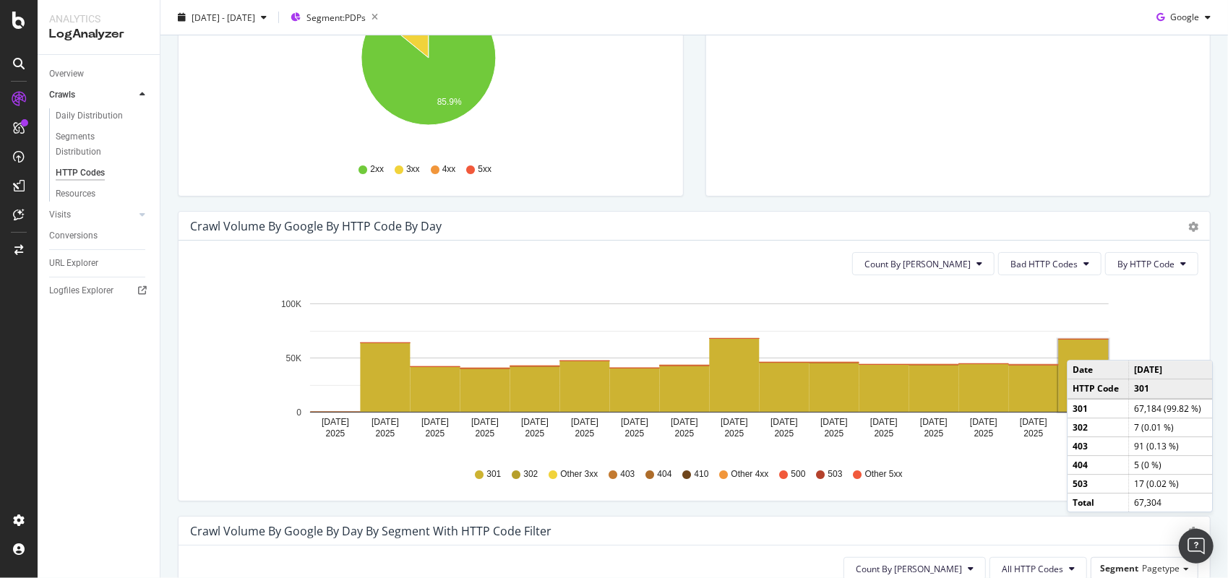
drag, startPoint x: 1068, startPoint y: 361, endPoint x: 1081, endPoint y: 345, distance: 21.6
click at [1081, 345] on rect "A chart." at bounding box center [1084, 376] width 50 height 72
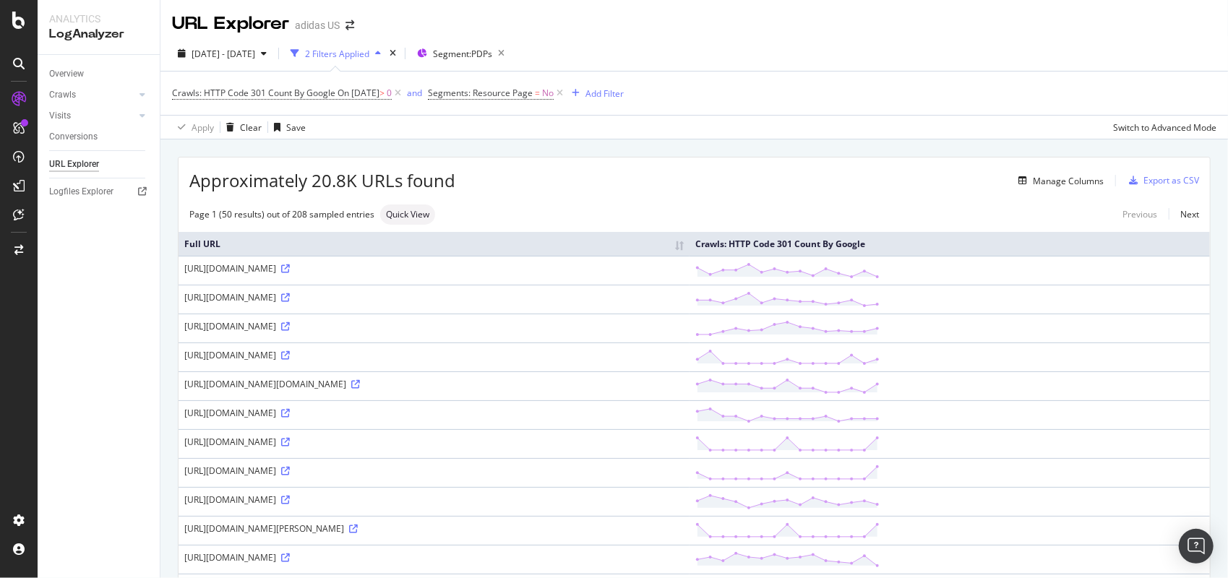
click at [369, 53] on div "2 Filters Applied" at bounding box center [337, 54] width 64 height 12
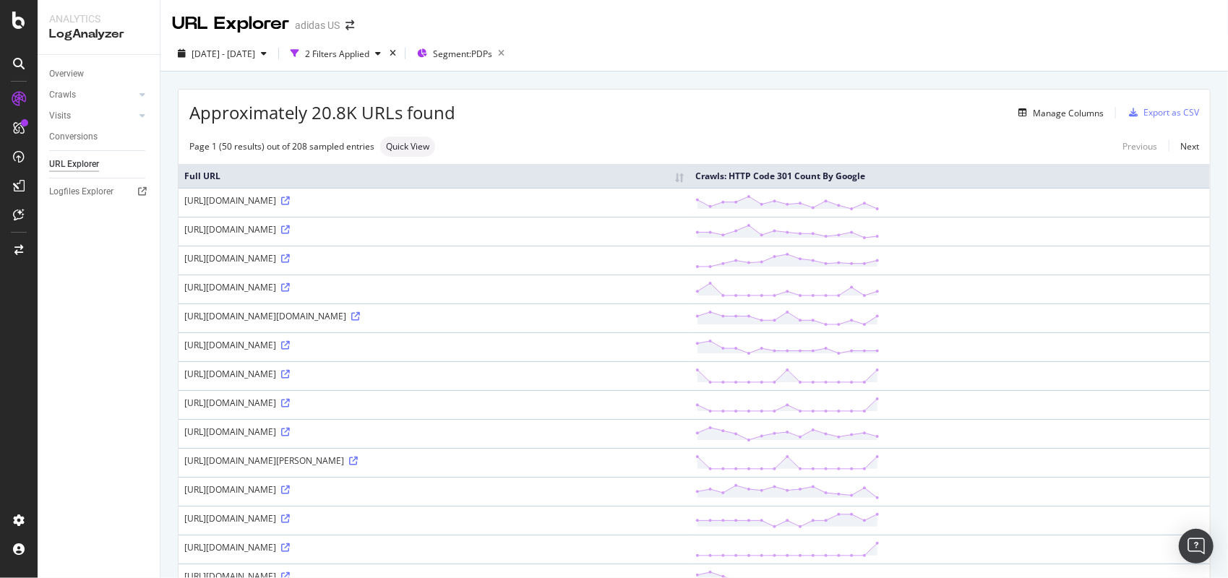
click at [384, 67] on div "[DATE] - [DATE] 2 Filters Applied Segment: PDPs" at bounding box center [694, 56] width 1068 height 29
click at [386, 60] on div "2 Filters Applied" at bounding box center [336, 54] width 102 height 22
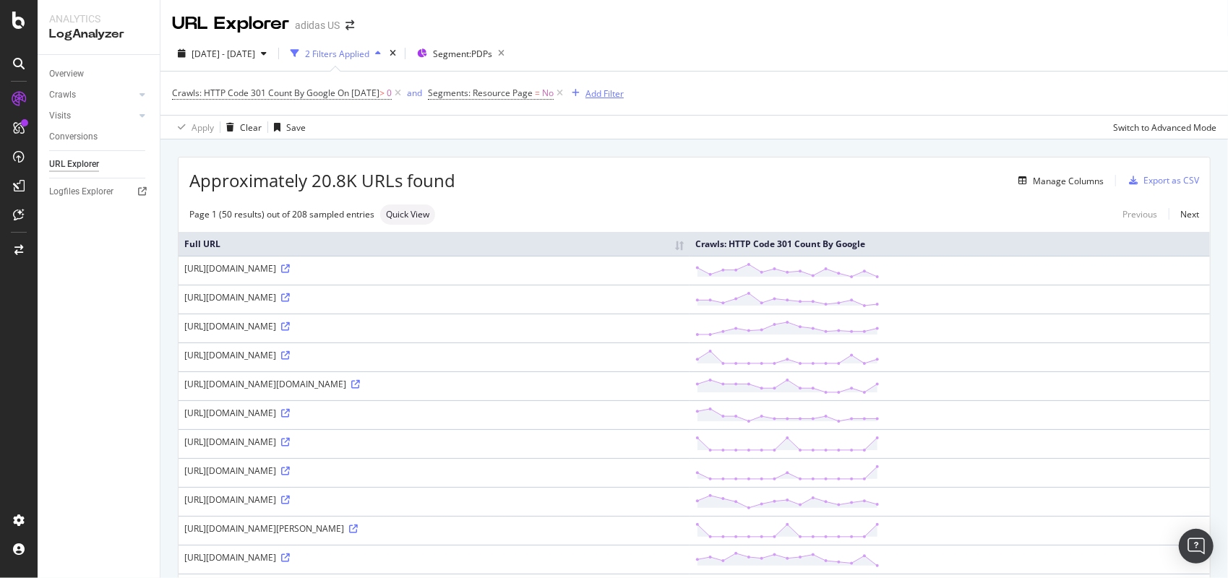
click at [610, 95] on div "Add Filter" at bounding box center [605, 93] width 38 height 12
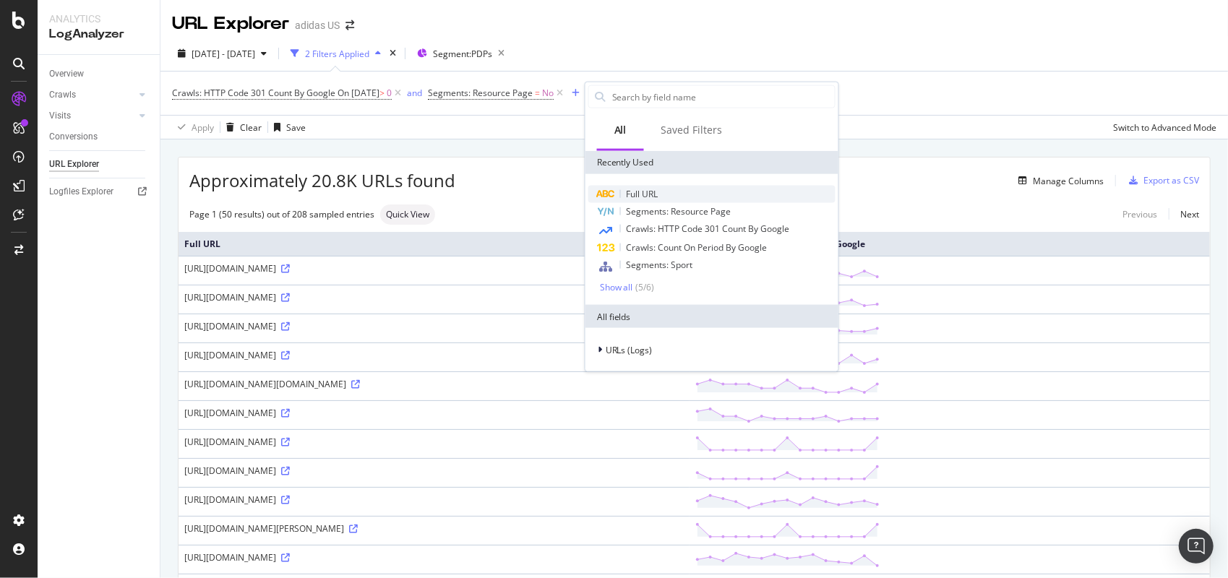
click at [637, 194] on span "Full URL" at bounding box center [643, 194] width 32 height 12
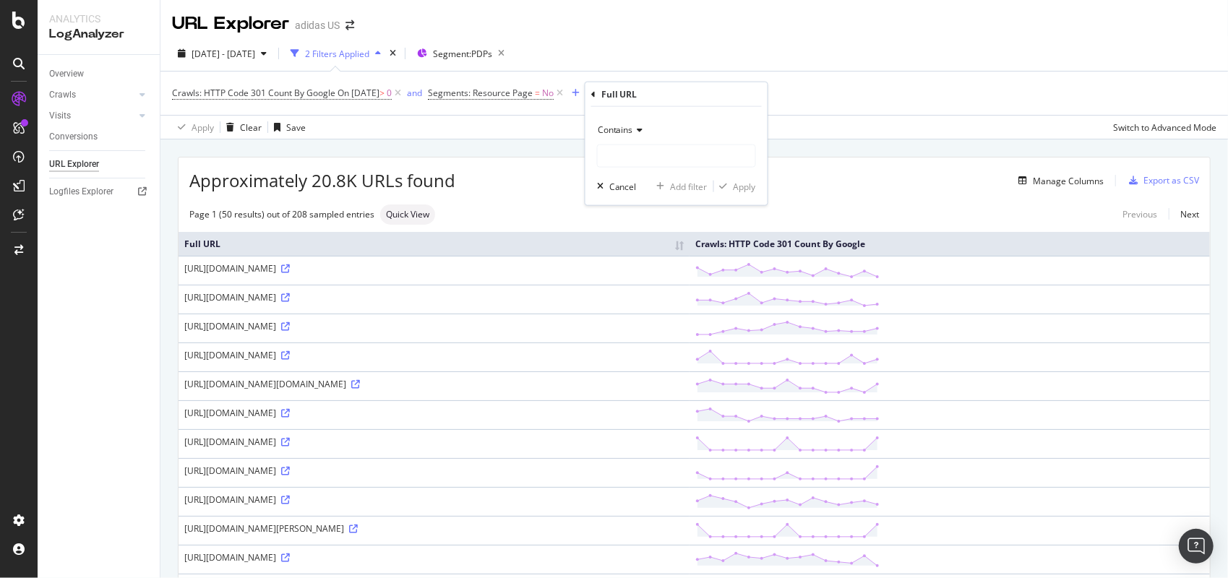
click at [633, 171] on div "Contains Cancel Add filter Apply" at bounding box center [677, 156] width 182 height 98
click at [635, 159] on input "text" at bounding box center [677, 156] width 158 height 23
paste input "GZ9715"
drag, startPoint x: 630, startPoint y: 159, endPoint x: 526, endPoint y: 179, distance: 105.9
click at [526, 179] on body "Analytics LogAnalyzer Overview Crawls Daily Distribution Segments Distribution …" at bounding box center [614, 289] width 1228 height 578
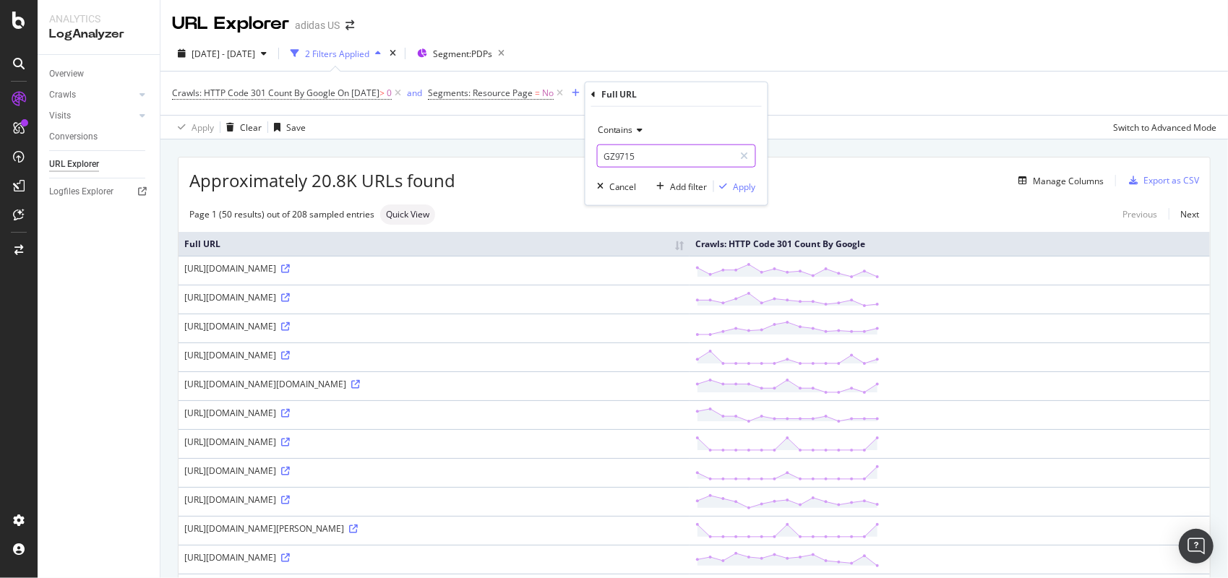
drag, startPoint x: 606, startPoint y: 156, endPoint x: 590, endPoint y: 158, distance: 16.1
click at [590, 158] on div "Contains GZ9715 Cancel Add filter Apply" at bounding box center [677, 156] width 182 height 98
click at [666, 160] on input "GZ9715" at bounding box center [666, 156] width 137 height 23
type input "GZ9715"
click at [721, 182] on icon "button" at bounding box center [724, 186] width 8 height 9
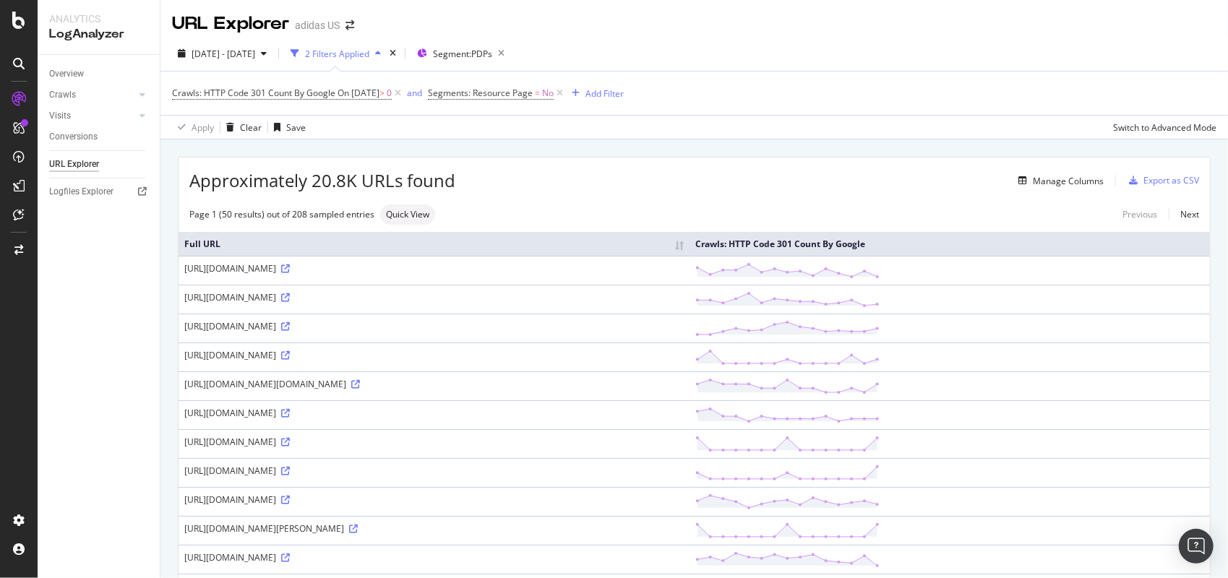
click at [369, 53] on div "2 Filters Applied" at bounding box center [337, 54] width 64 height 12
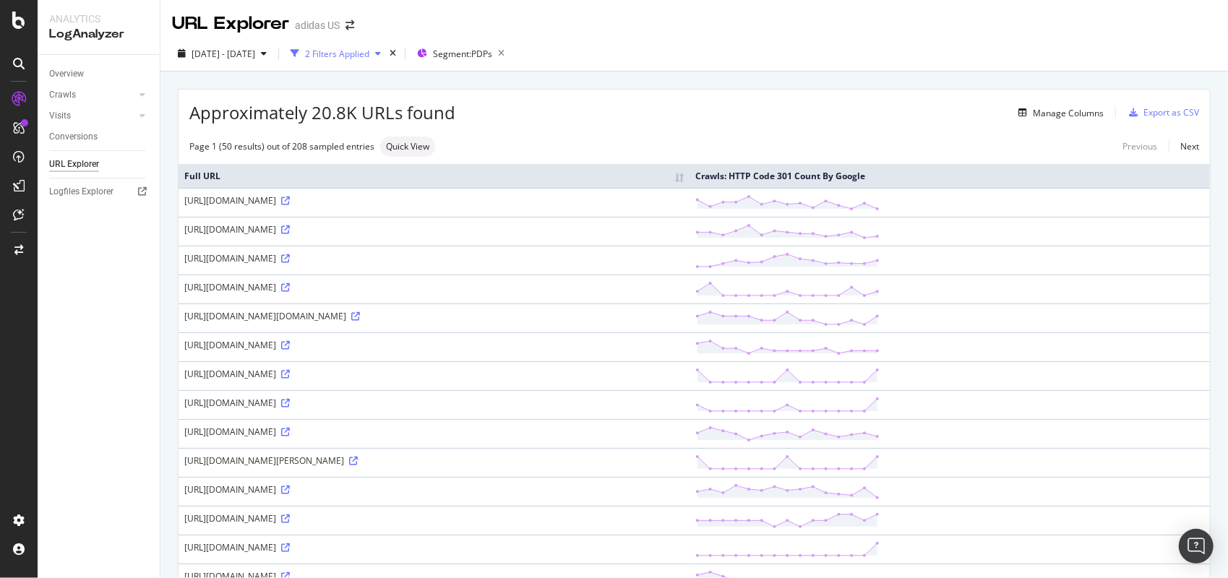
click at [369, 53] on div "2 Filters Applied" at bounding box center [337, 54] width 64 height 12
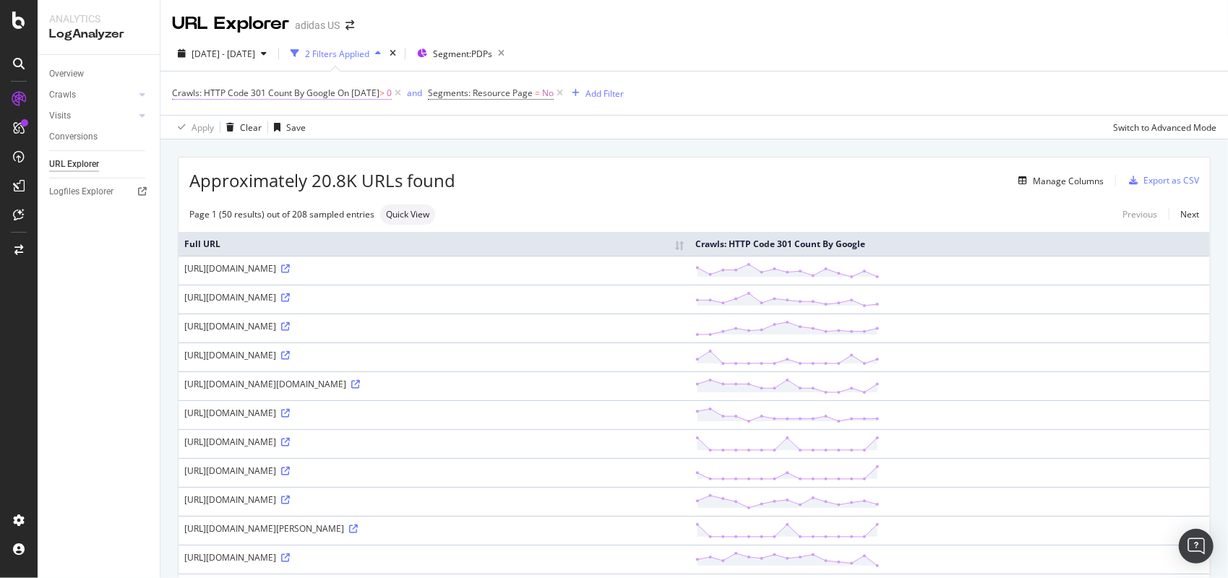
click at [374, 98] on span "On [DATE]" at bounding box center [359, 93] width 42 height 12
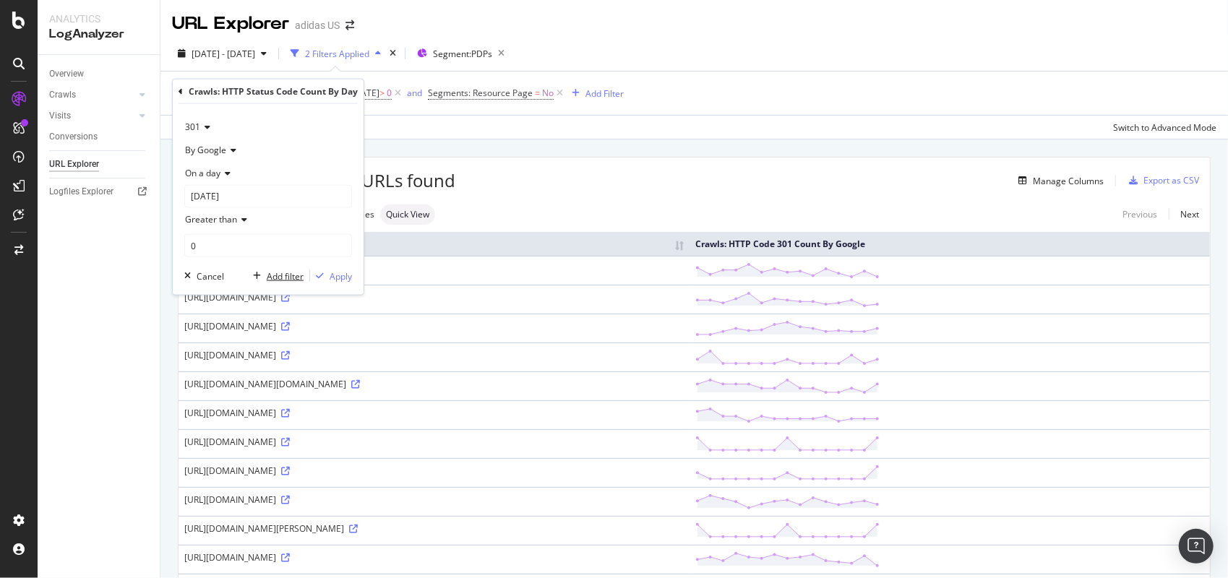
click at [295, 279] on div "Add filter" at bounding box center [285, 276] width 37 height 12
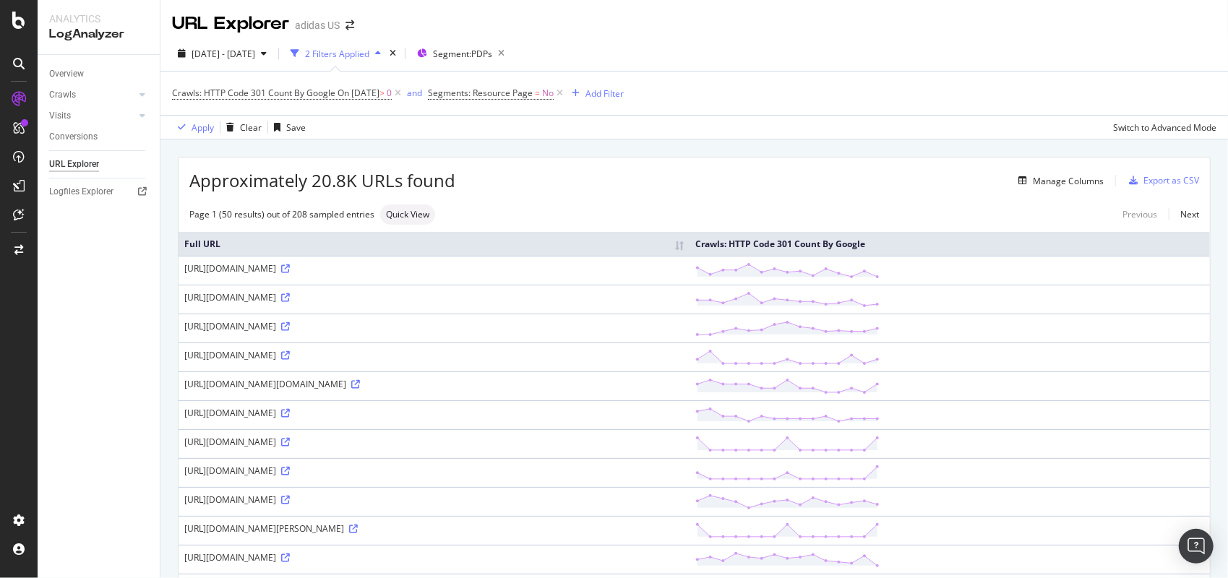
click at [1002, 124] on div "Apply Clear Save Switch to Advanced Mode" at bounding box center [694, 127] width 1068 height 24
